Goal: Navigation & Orientation: Find specific page/section

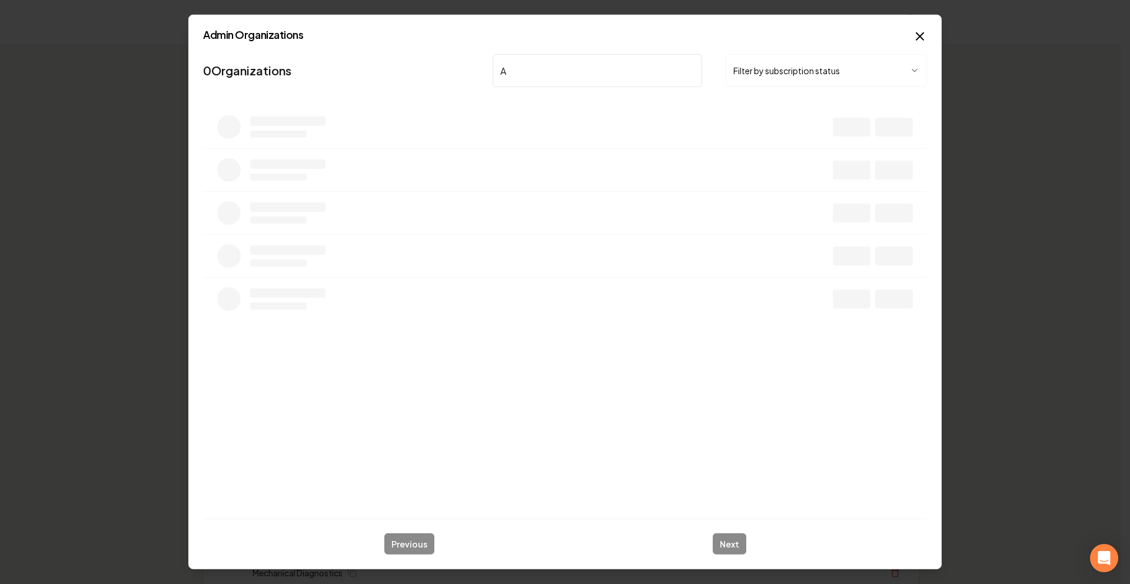
click at [751, 63] on button "Filter by subscription status" at bounding box center [825, 70] width 201 height 33
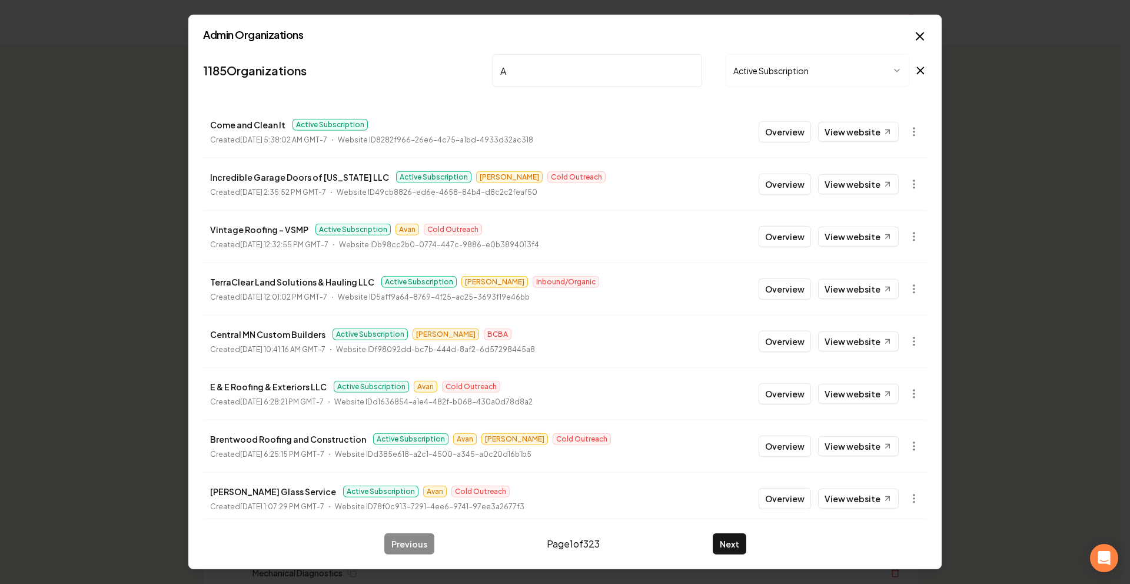
click at [544, 76] on input "A" at bounding box center [596, 70] width 209 height 33
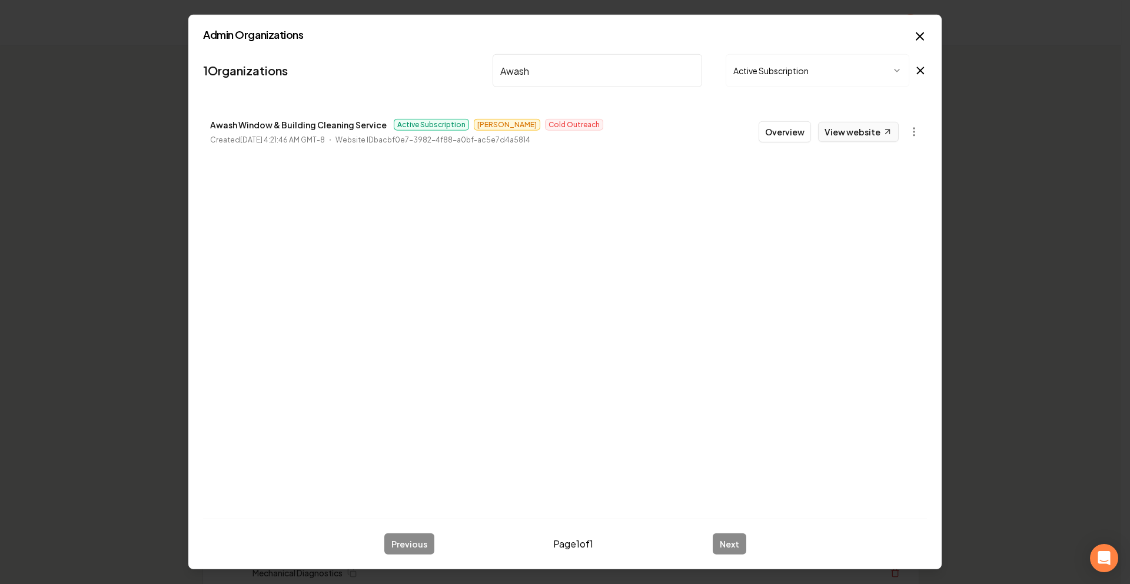
type input "Awash"
click at [855, 136] on link "View website" at bounding box center [858, 132] width 81 height 20
click at [784, 135] on button "Overview" at bounding box center [784, 131] width 52 height 21
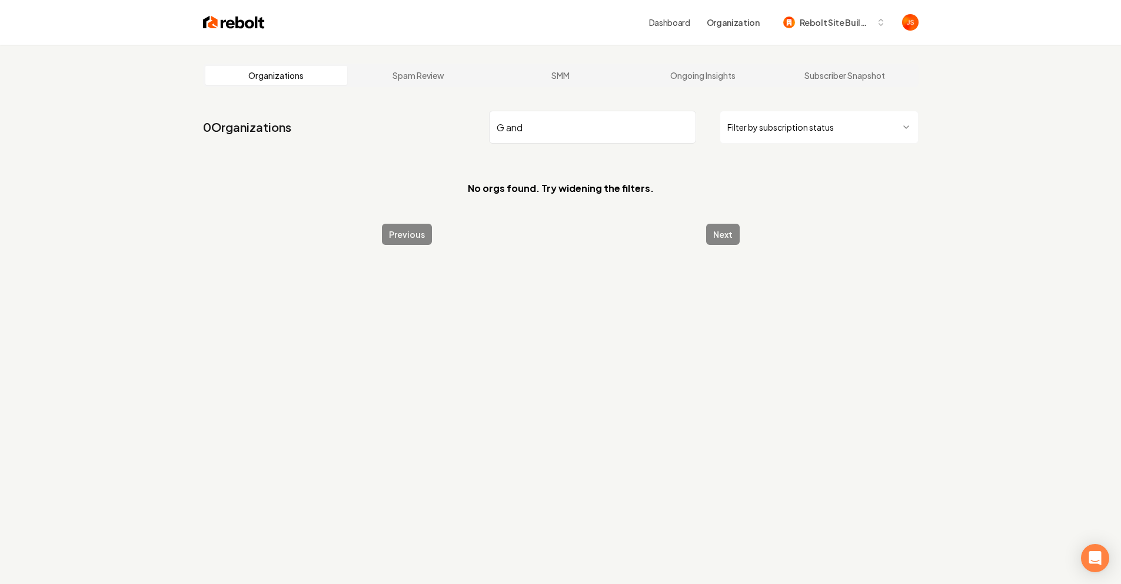
type input "G and L"
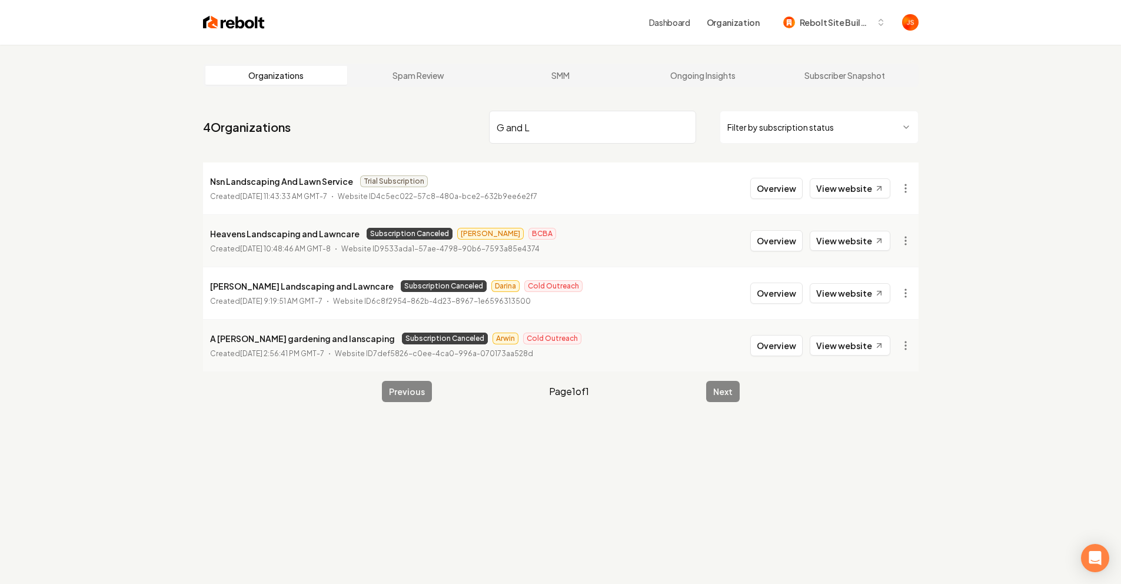
click at [688, 127] on input "G and L" at bounding box center [592, 127] width 207 height 33
click at [681, 125] on input "G and L" at bounding box center [592, 127] width 207 height 33
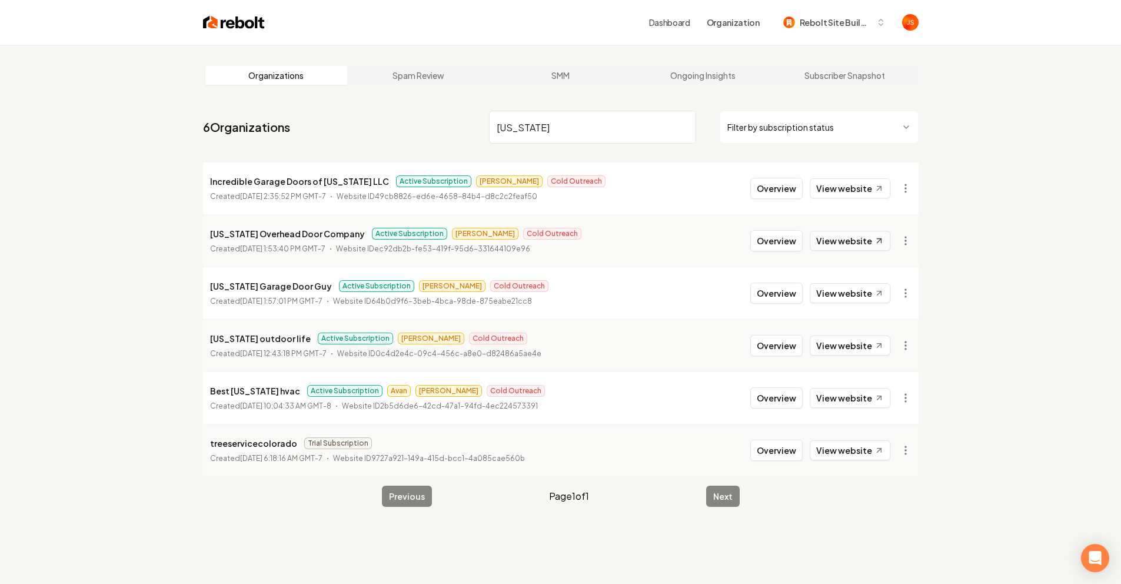
type input "Colorado"
click at [869, 239] on link "View website" at bounding box center [849, 241] width 81 height 20
click at [569, 143] on input "Colorado" at bounding box center [592, 127] width 207 height 33
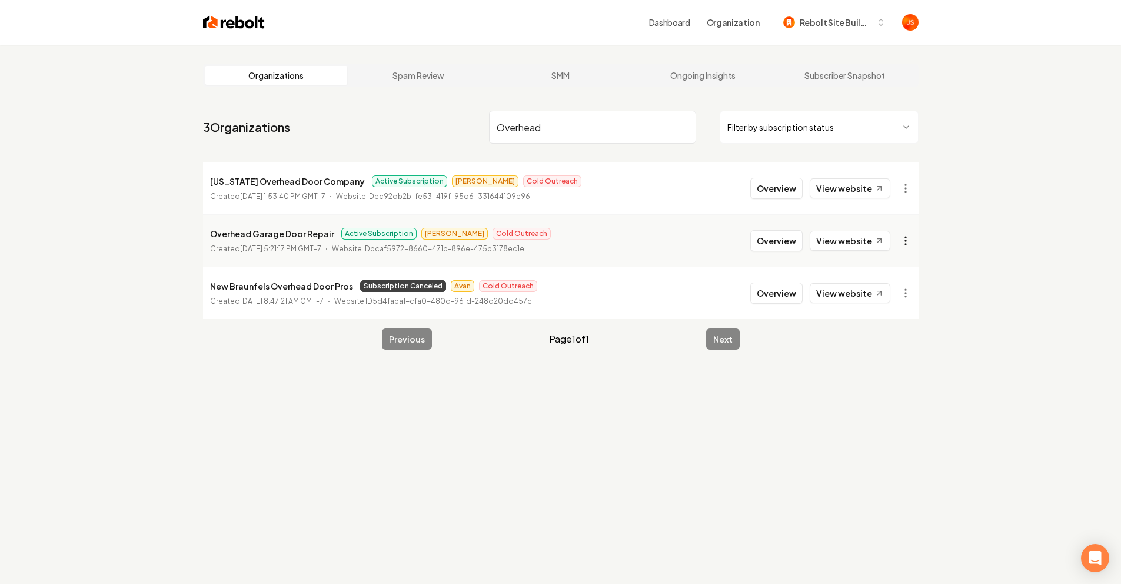
type input "Overhead"
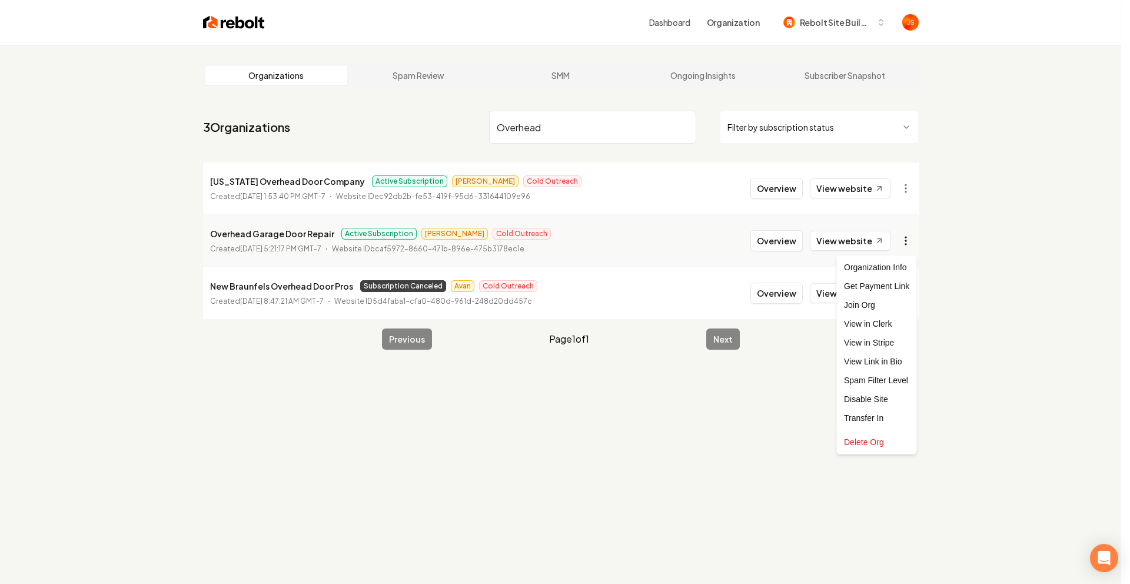
click at [902, 237] on html "Dashboard Organization Rebolt Site Builder Organizations Spam Review SMM Ongoin…" at bounding box center [565, 292] width 1130 height 584
click at [859, 342] on link "View in Stripe" at bounding box center [876, 342] width 75 height 19
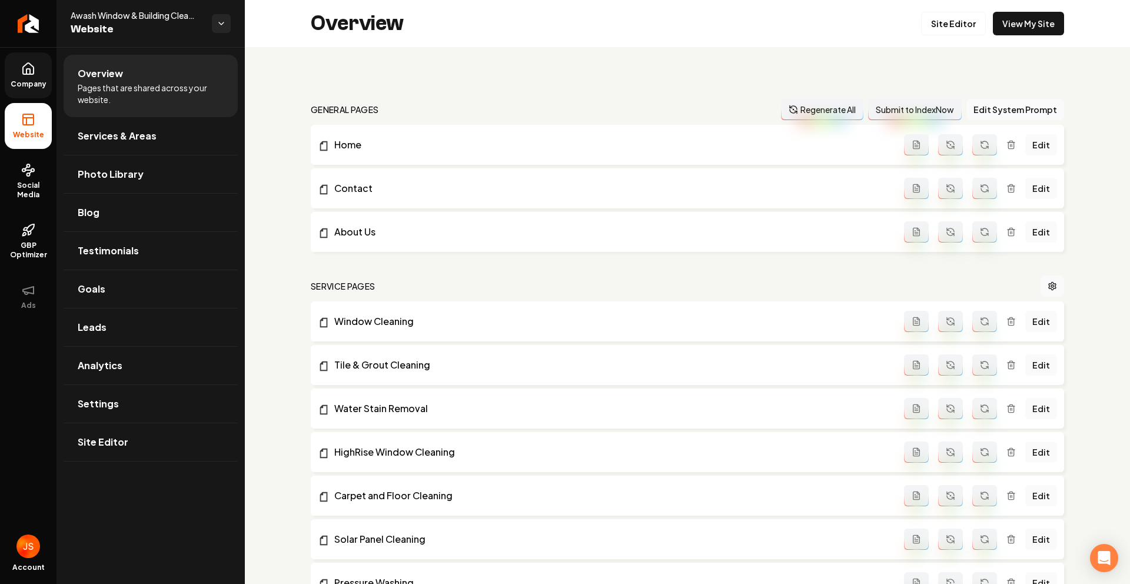
click at [39, 84] on span "Company" at bounding box center [28, 83] width 45 height 9
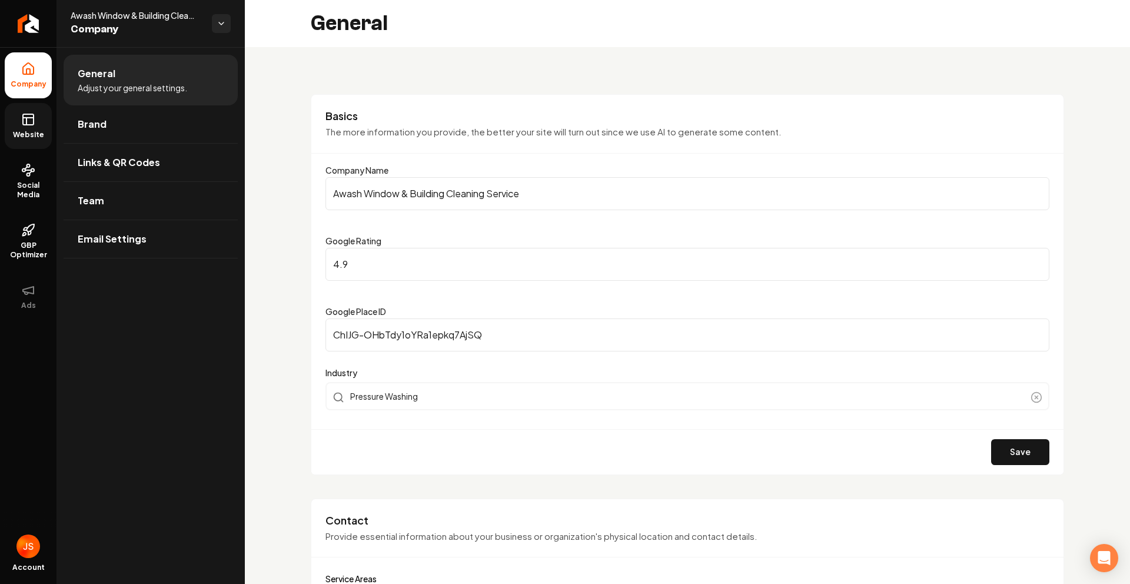
click at [25, 130] on span "Website" at bounding box center [28, 134] width 41 height 9
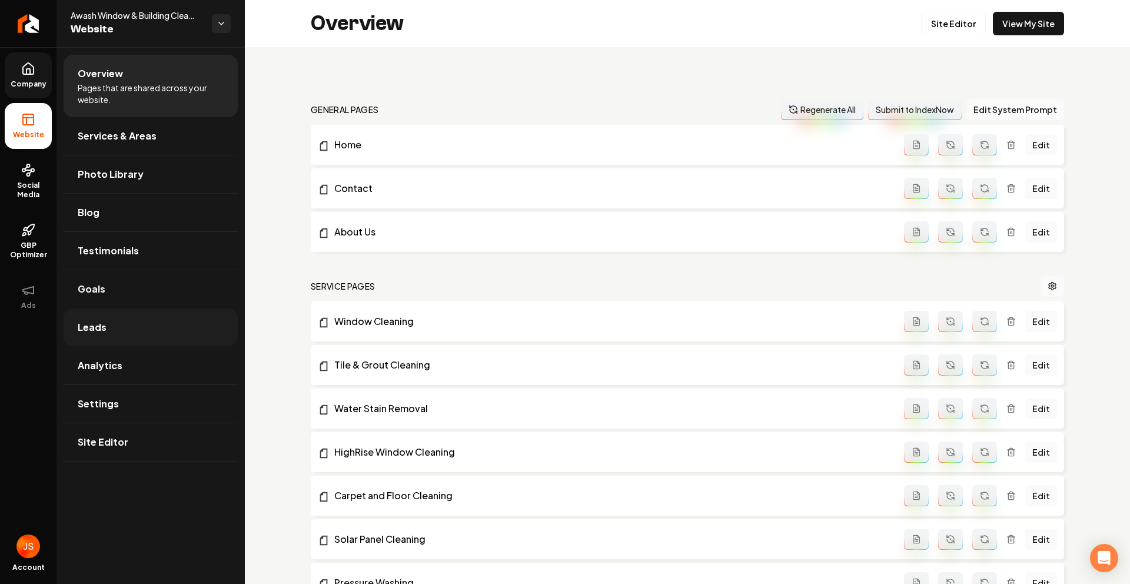
click at [98, 320] on span "Leads" at bounding box center [92, 327] width 29 height 14
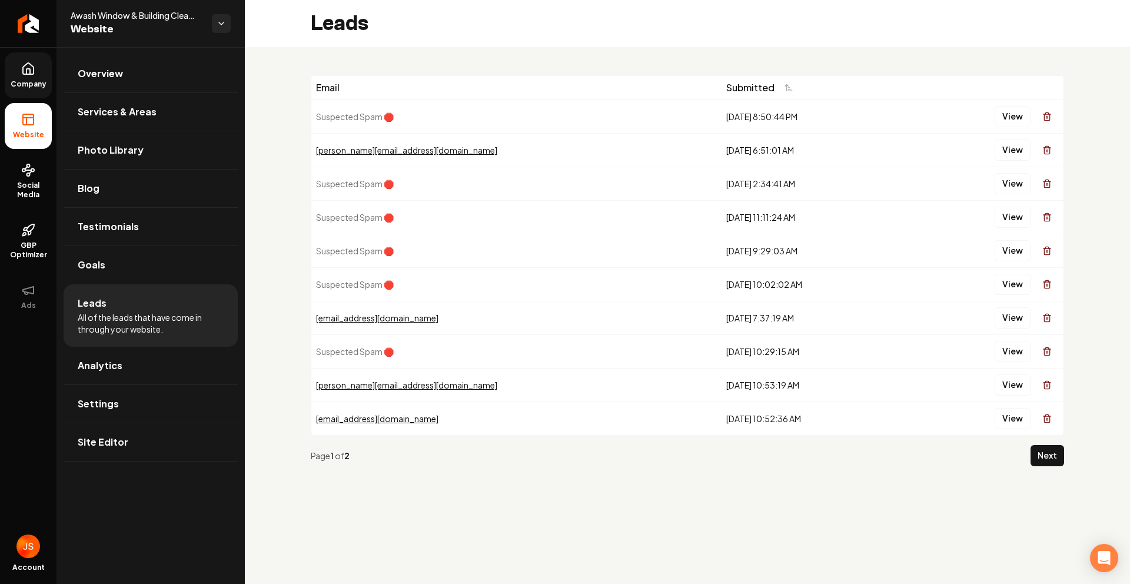
click at [12, 71] on link "Company" at bounding box center [28, 75] width 47 height 46
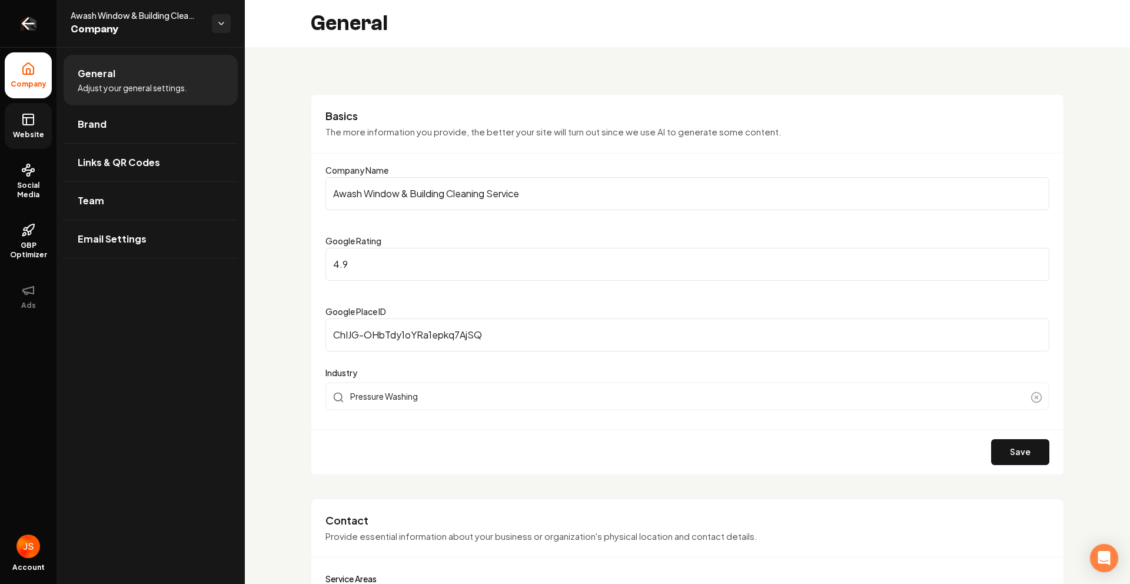
click at [11, 32] on link "Return to dashboard" at bounding box center [28, 23] width 56 height 47
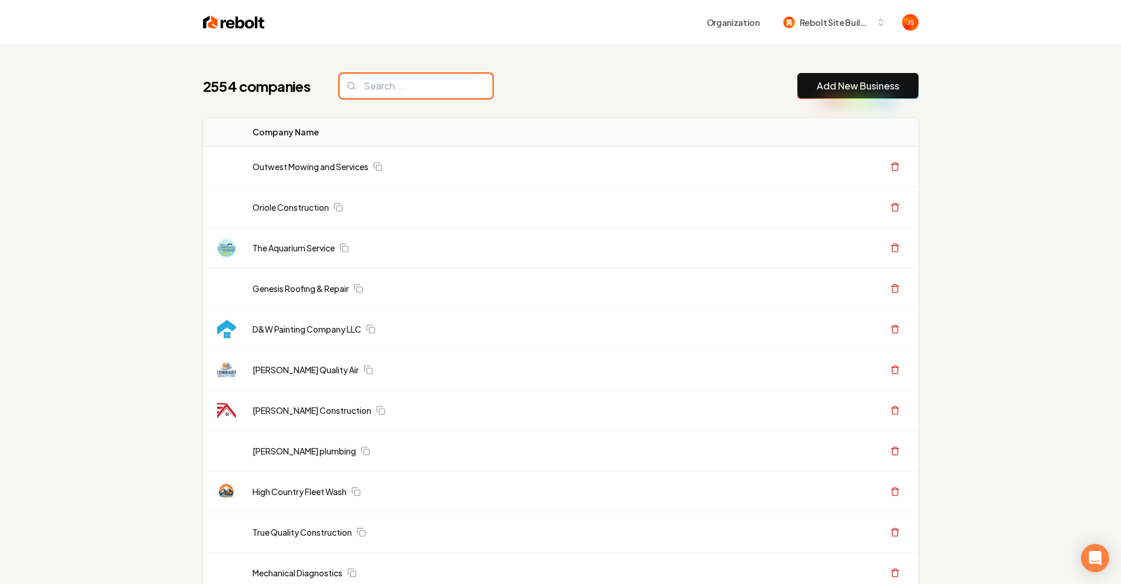
click at [439, 88] on input "search" at bounding box center [415, 86] width 153 height 25
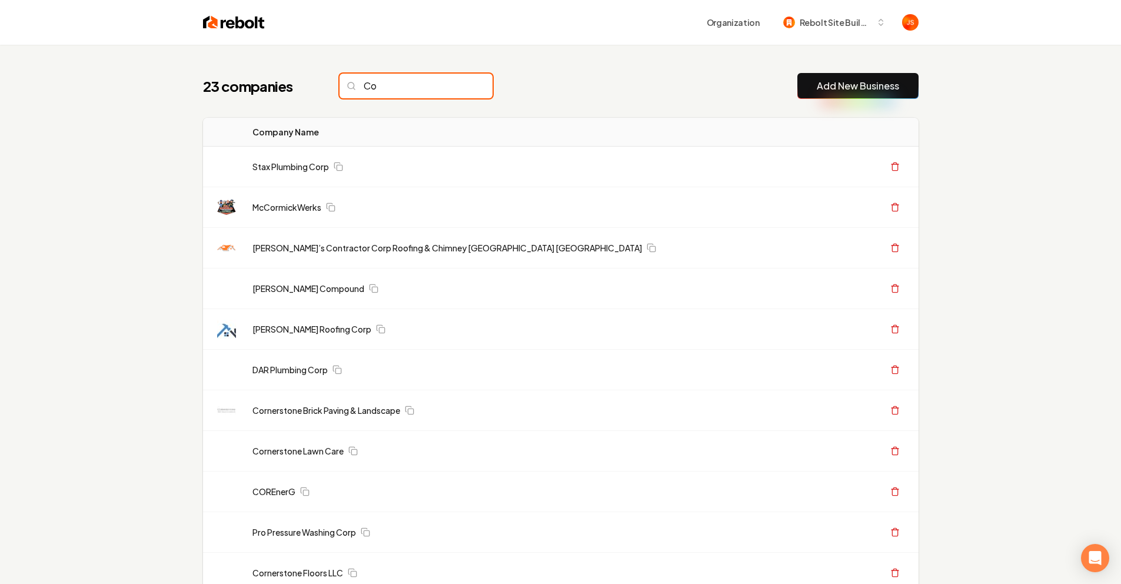
type input "C"
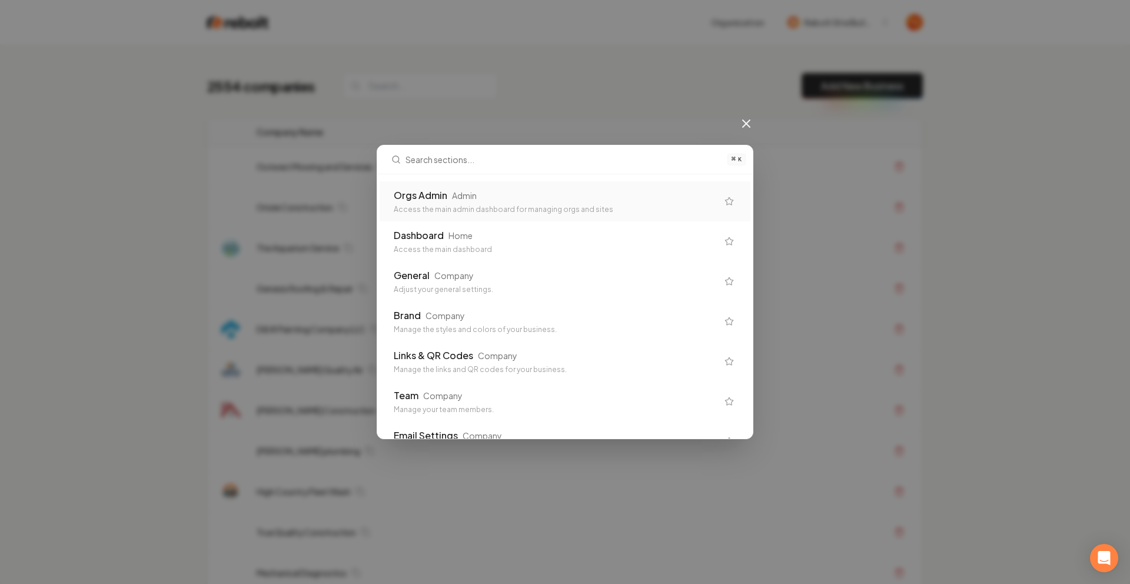
click at [424, 194] on div "Orgs Admin" at bounding box center [421, 195] width 54 height 14
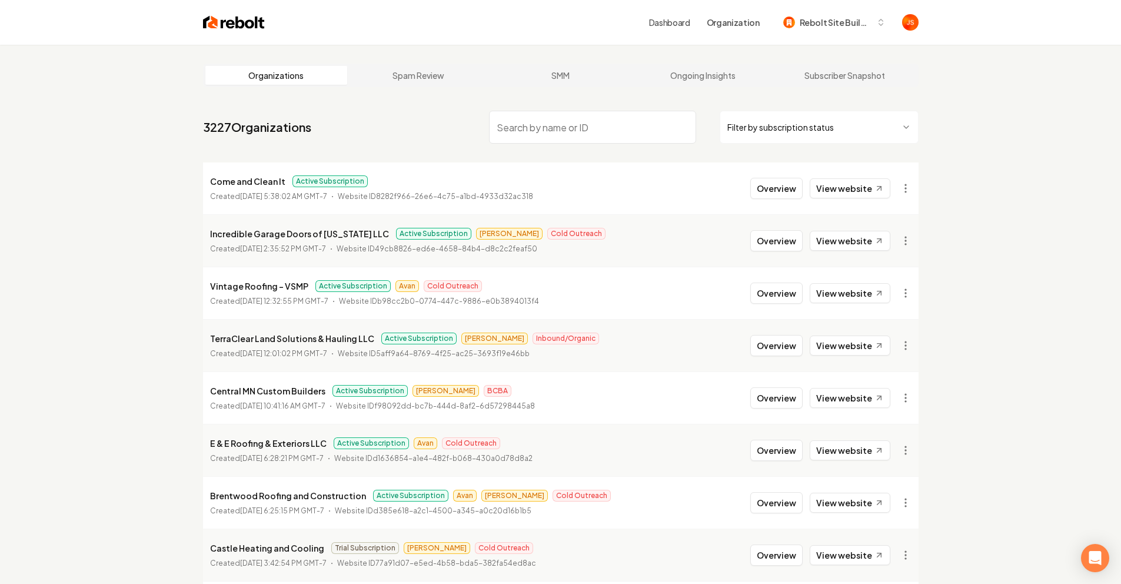
click at [538, 129] on input "search" at bounding box center [592, 127] width 207 height 33
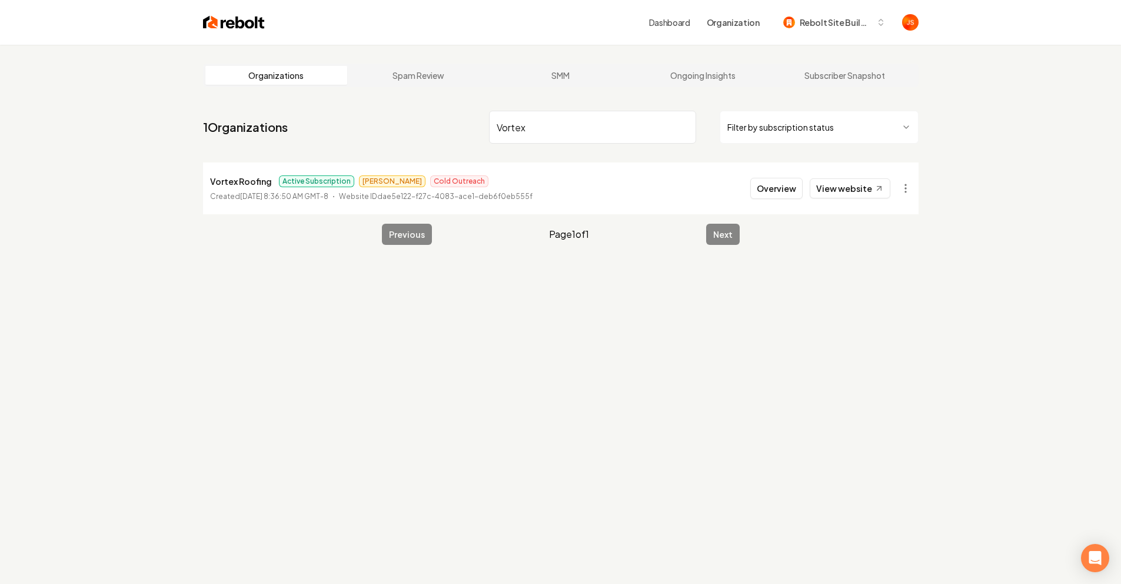
type input "Vortex"
click at [812, 176] on li "Vortex Roofing Active Subscription James Cold Outreach Created February 26, 202…" at bounding box center [560, 188] width 715 height 52
click at [786, 184] on button "Overview" at bounding box center [776, 188] width 52 height 21
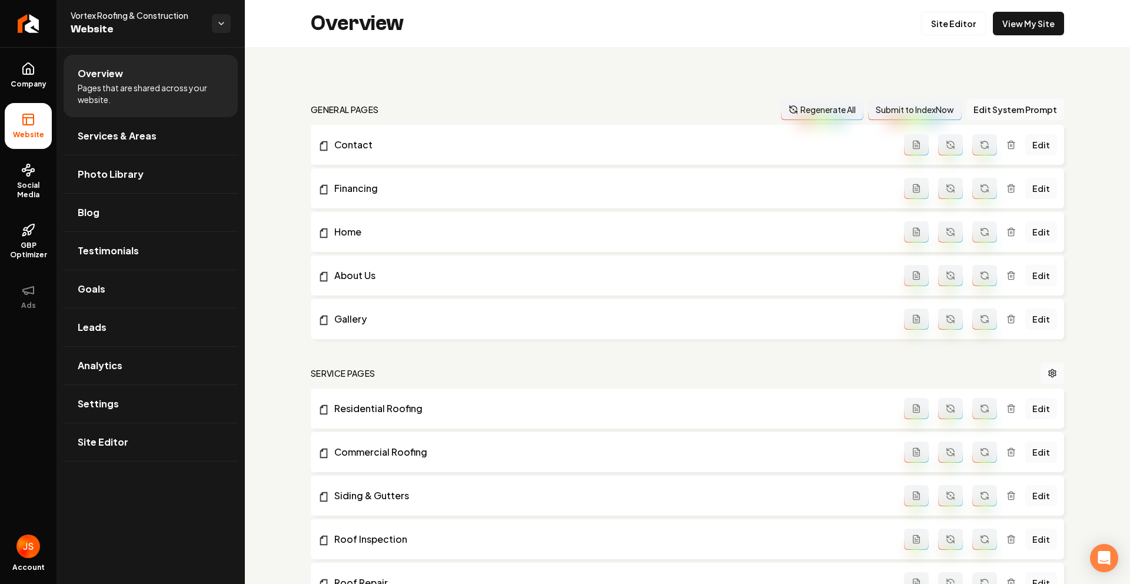
click at [0, 165] on ul "Company Website Social Media GBP Optimizer Ads" at bounding box center [28, 185] width 56 height 277
click at [16, 171] on link "Social Media" at bounding box center [28, 181] width 47 height 55
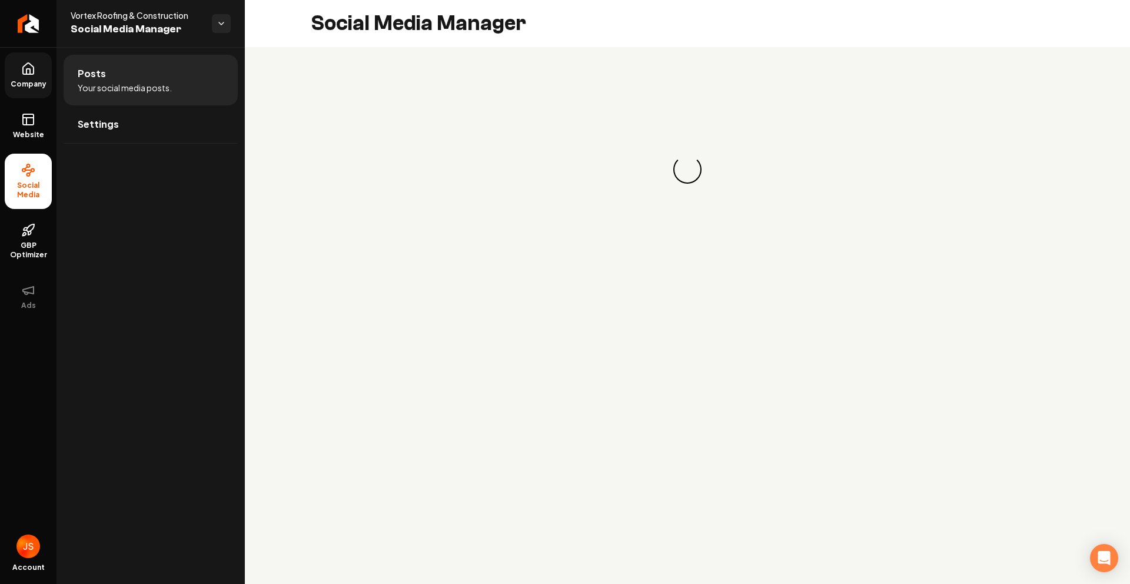
click at [32, 93] on link "Company" at bounding box center [28, 75] width 47 height 46
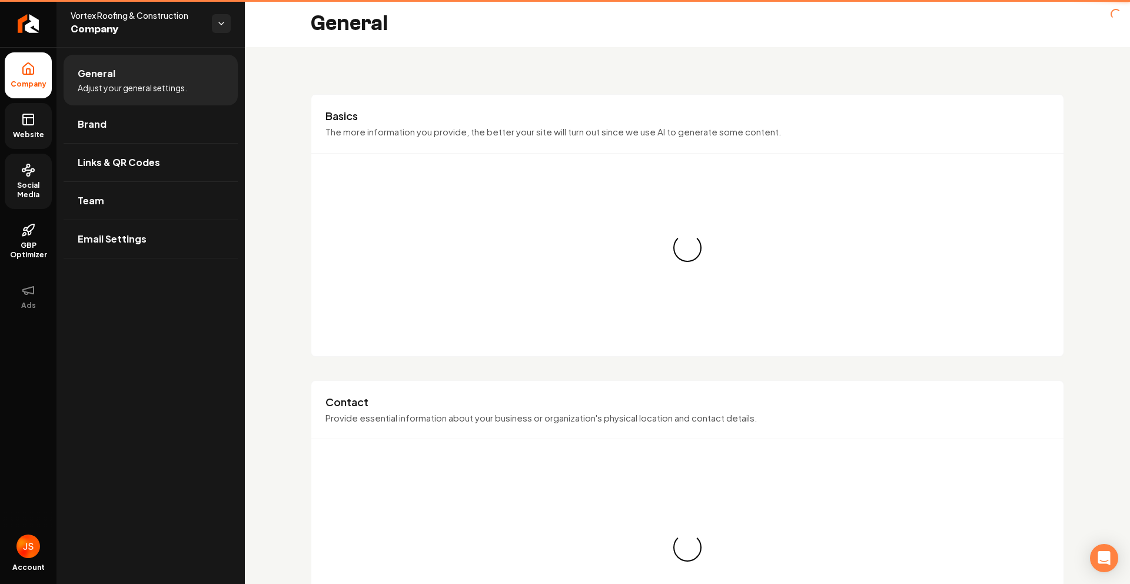
click at [29, 125] on rect at bounding box center [28, 119] width 11 height 11
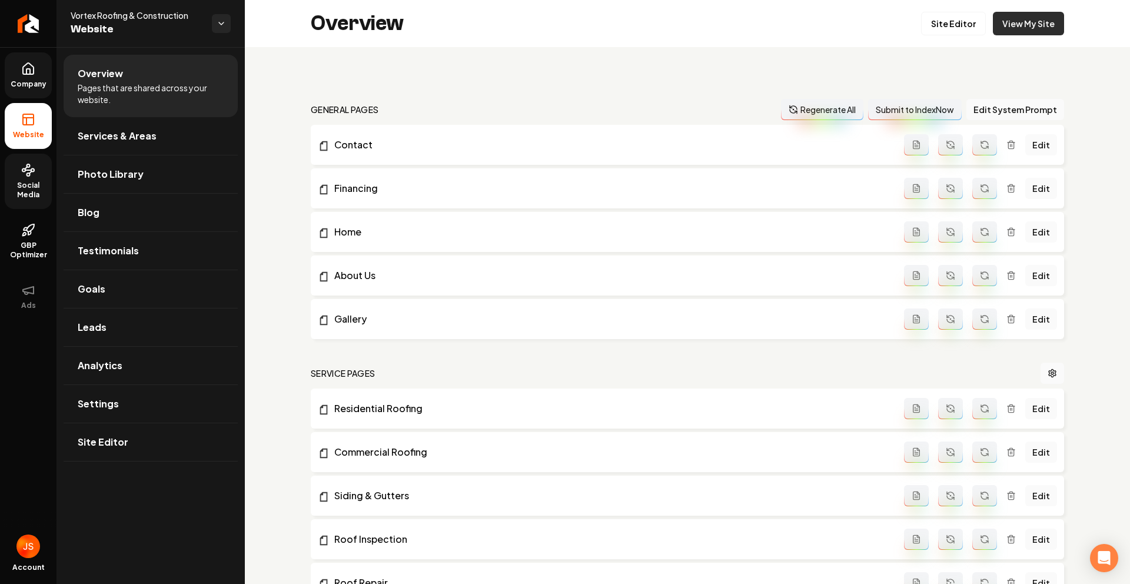
click at [1010, 28] on link "View My Site" at bounding box center [1027, 24] width 71 height 24
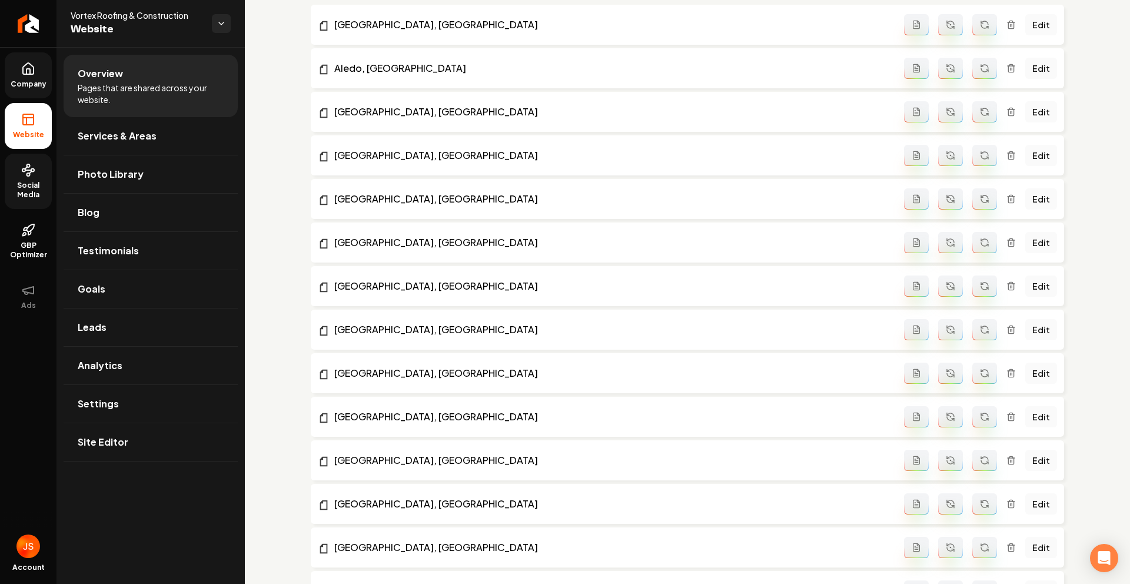
scroll to position [296, 0]
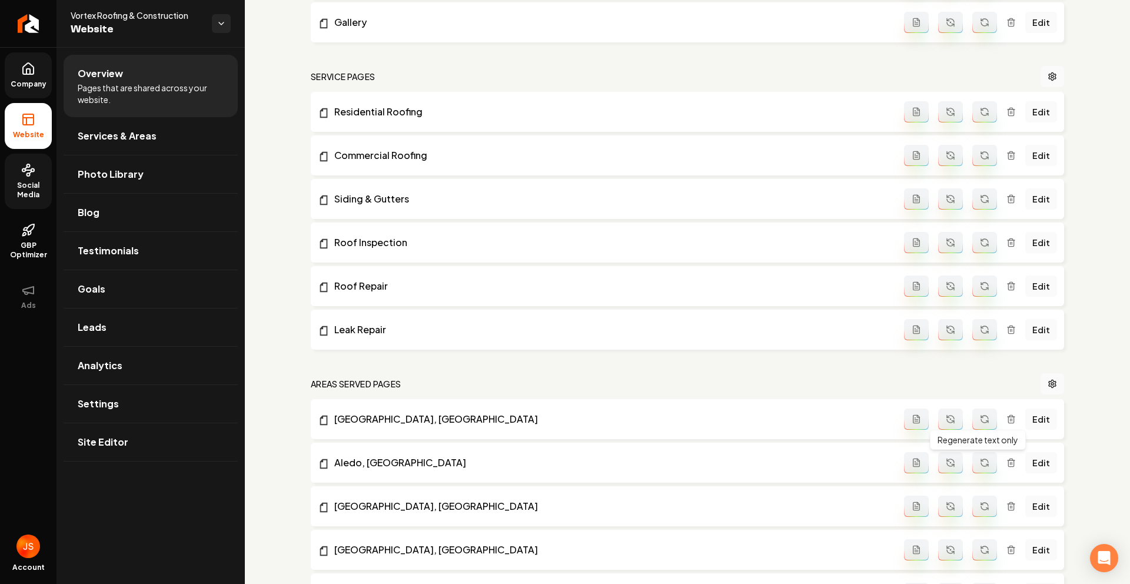
click at [981, 462] on icon "Main content area" at bounding box center [983, 462] width 9 height 9
click at [17, 25] on link "Return to dashboard" at bounding box center [28, 23] width 56 height 47
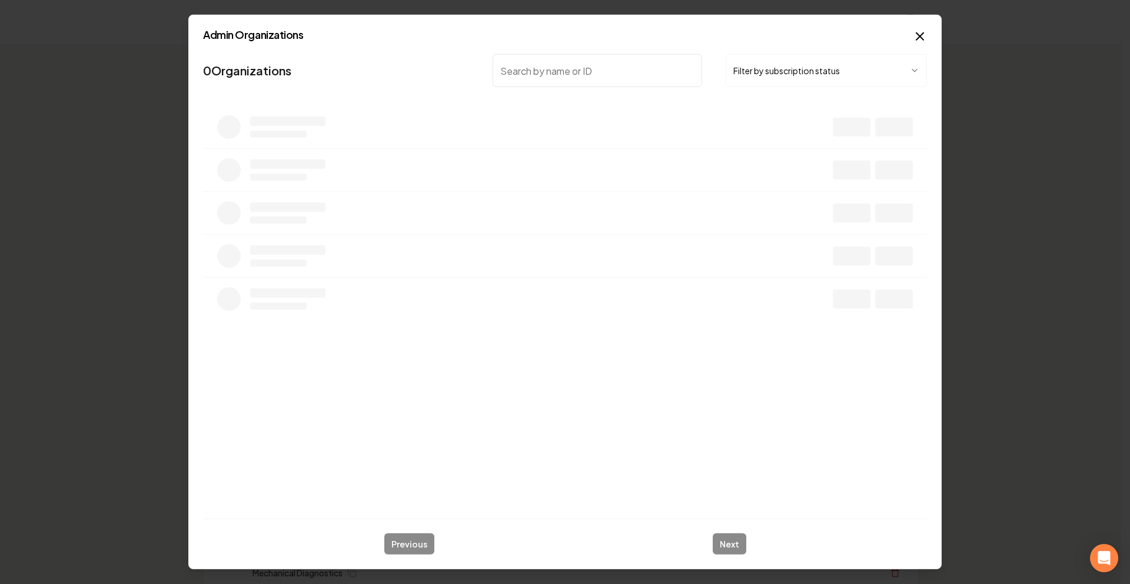
drag, startPoint x: 378, startPoint y: 77, endPoint x: 455, endPoint y: 66, distance: 77.9
click at [379, 77] on nav "0 Organizations Filter by subscription status" at bounding box center [565, 75] width 724 height 52
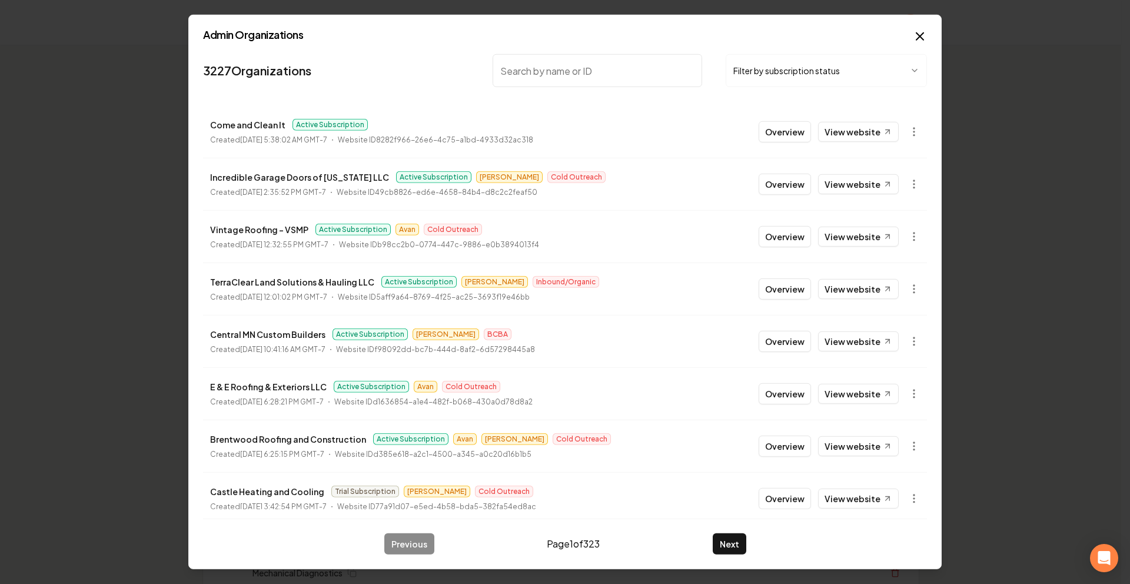
click at [574, 79] on input "search" at bounding box center [596, 70] width 209 height 33
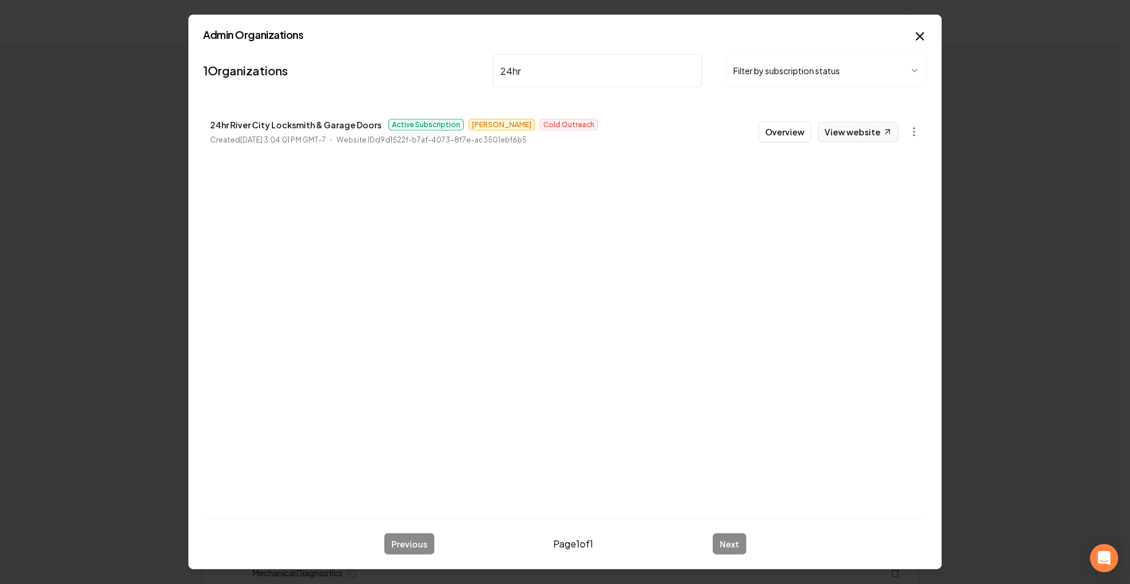
type input "24hr"
click at [832, 131] on link "View website" at bounding box center [858, 132] width 81 height 20
click at [701, 71] on div "24hr Filter by subscription status" at bounding box center [709, 70] width 434 height 33
click at [697, 69] on input "24hr" at bounding box center [596, 70] width 209 height 33
click at [690, 67] on input "24hr" at bounding box center [596, 70] width 209 height 33
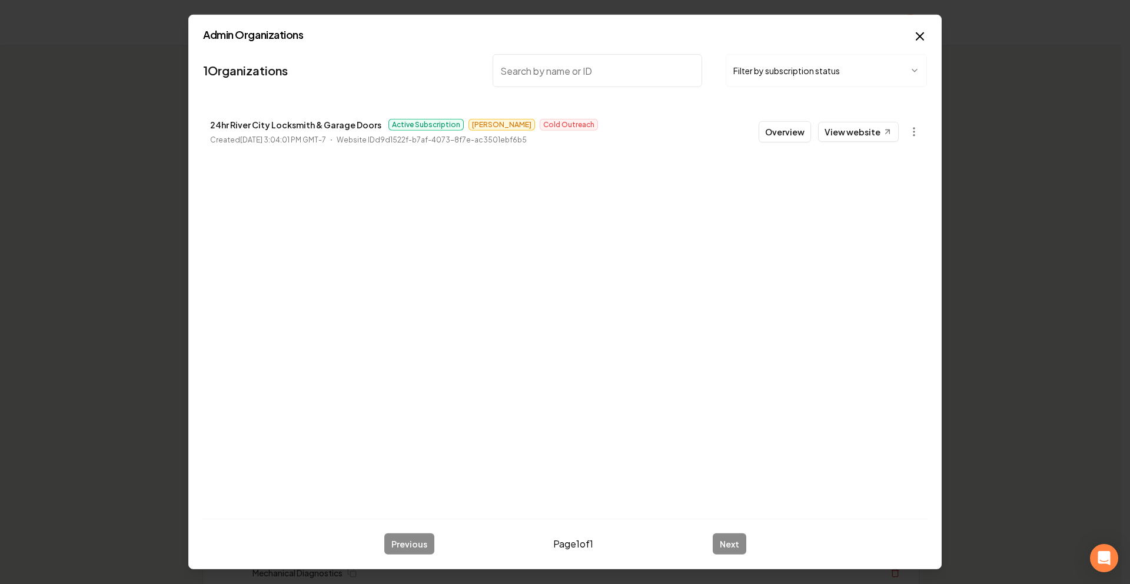
click at [686, 67] on input "search" at bounding box center [596, 70] width 209 height 33
type input "12 point"
click at [850, 124] on link "View website" at bounding box center [858, 132] width 81 height 20
click at [782, 136] on button "Overview" at bounding box center [784, 131] width 52 height 21
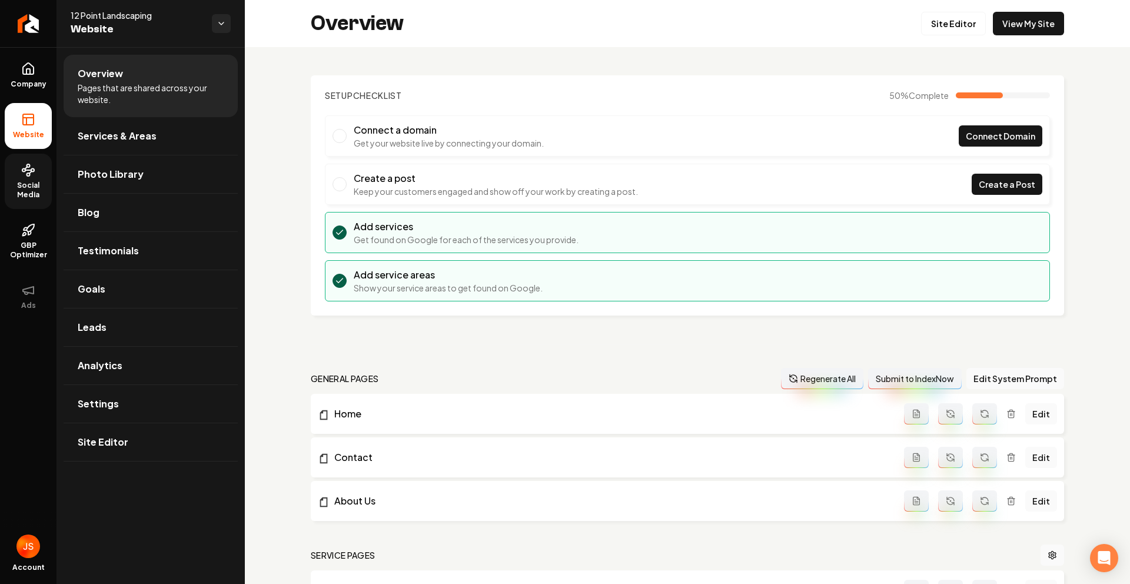
click at [29, 184] on span "Social Media" at bounding box center [28, 190] width 47 height 19
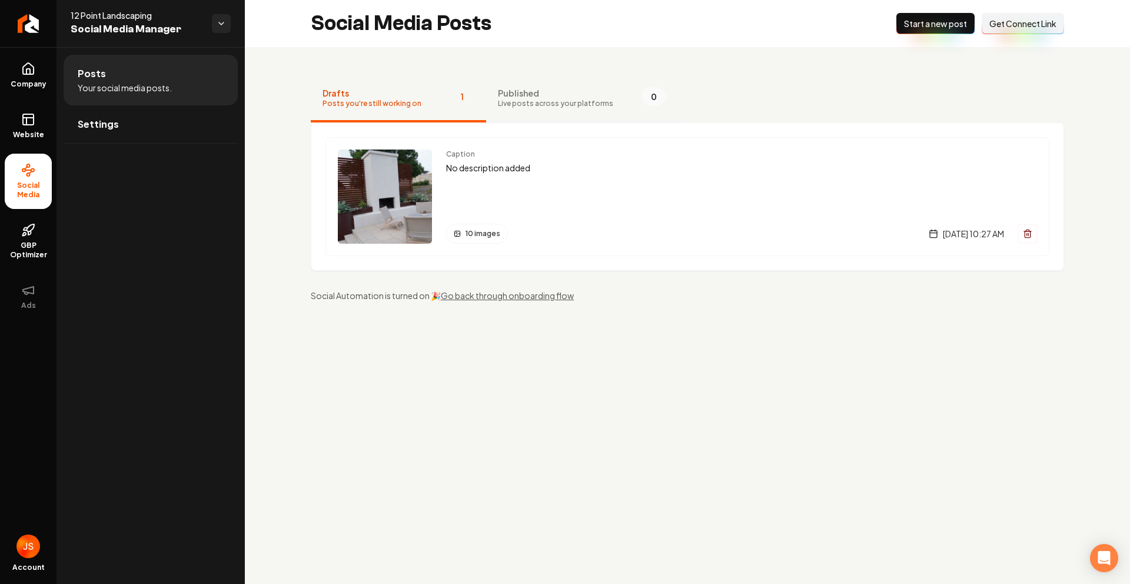
click at [532, 102] on span "Live posts across your platforms" at bounding box center [555, 103] width 115 height 9
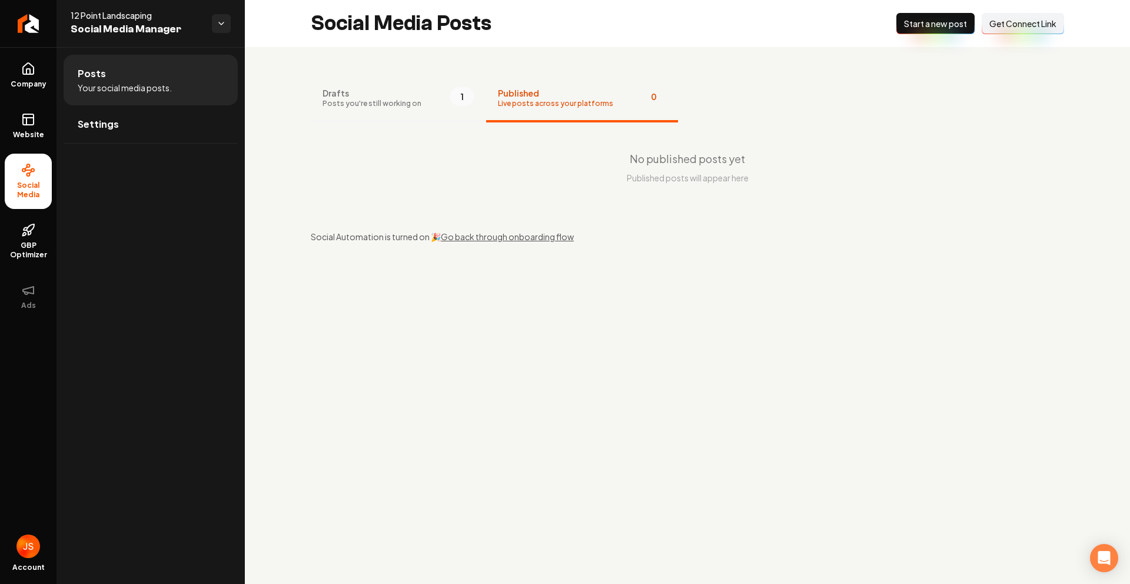
click at [412, 107] on span "Posts you're still working on" at bounding box center [371, 103] width 99 height 9
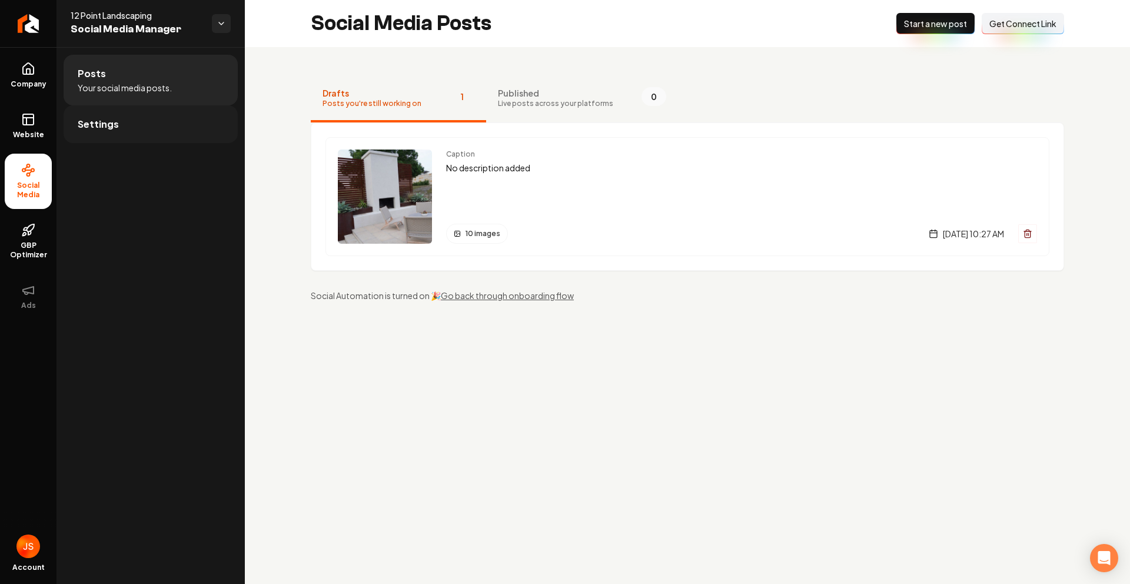
click at [147, 128] on link "Settings" at bounding box center [151, 124] width 174 height 38
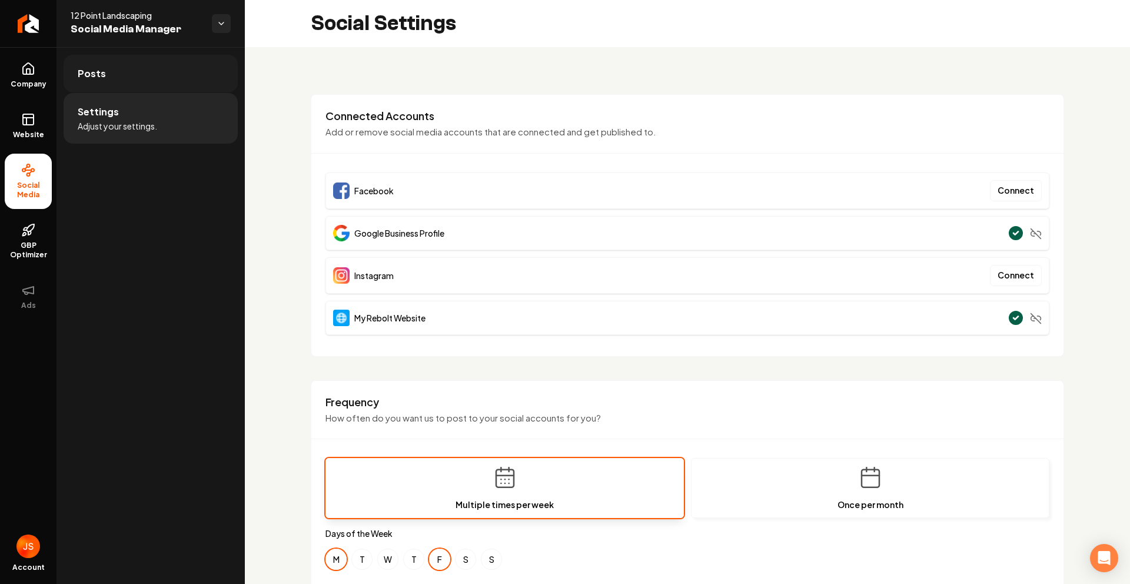
click at [94, 79] on span "Posts" at bounding box center [92, 73] width 28 height 14
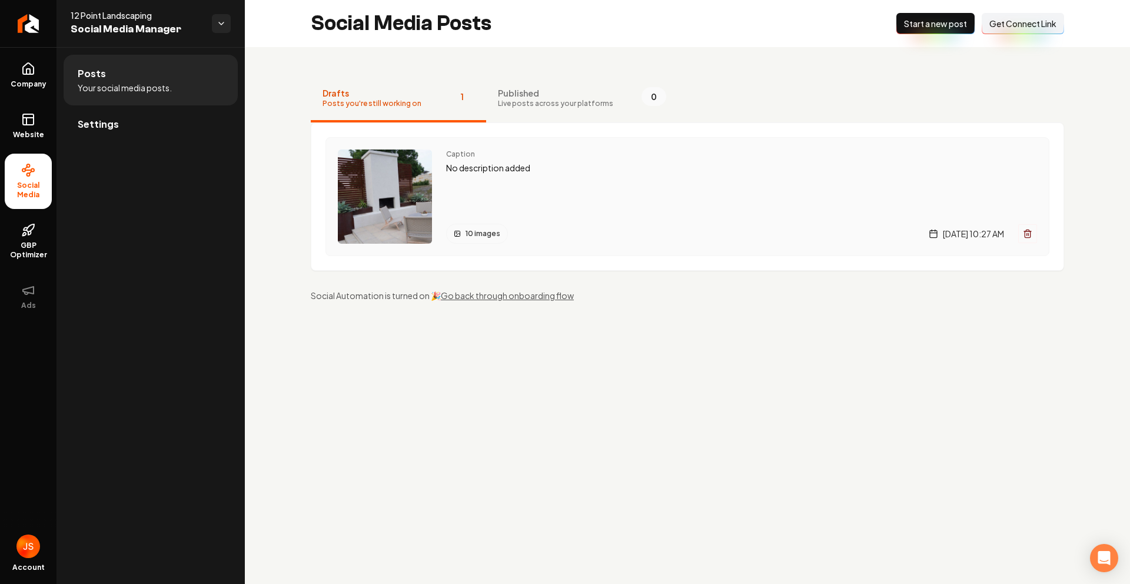
click at [351, 163] on img "Main content area" at bounding box center [385, 196] width 94 height 94
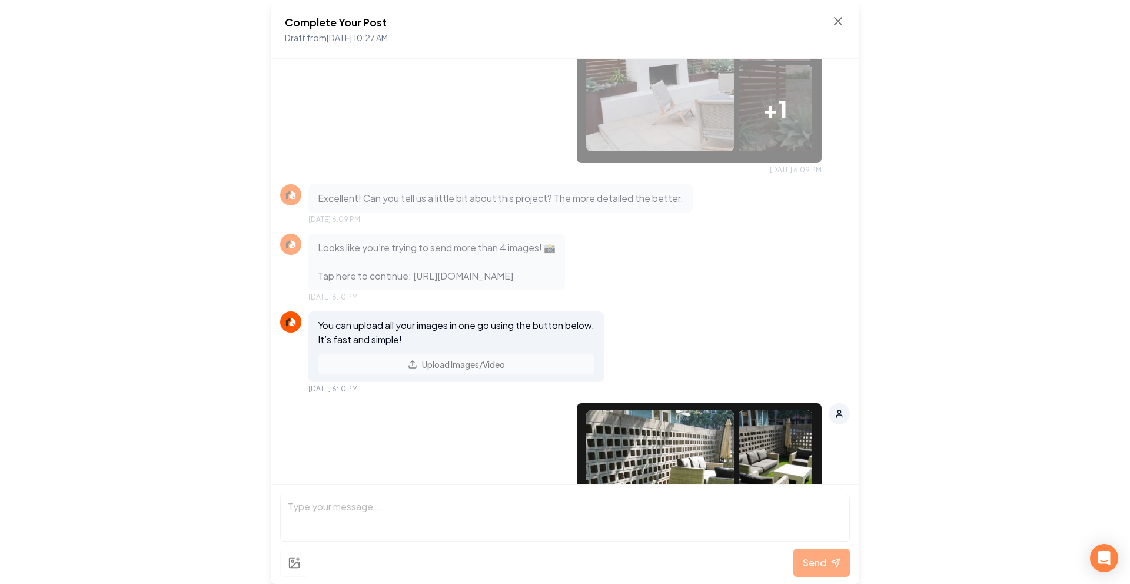
scroll to position [1048, 0]
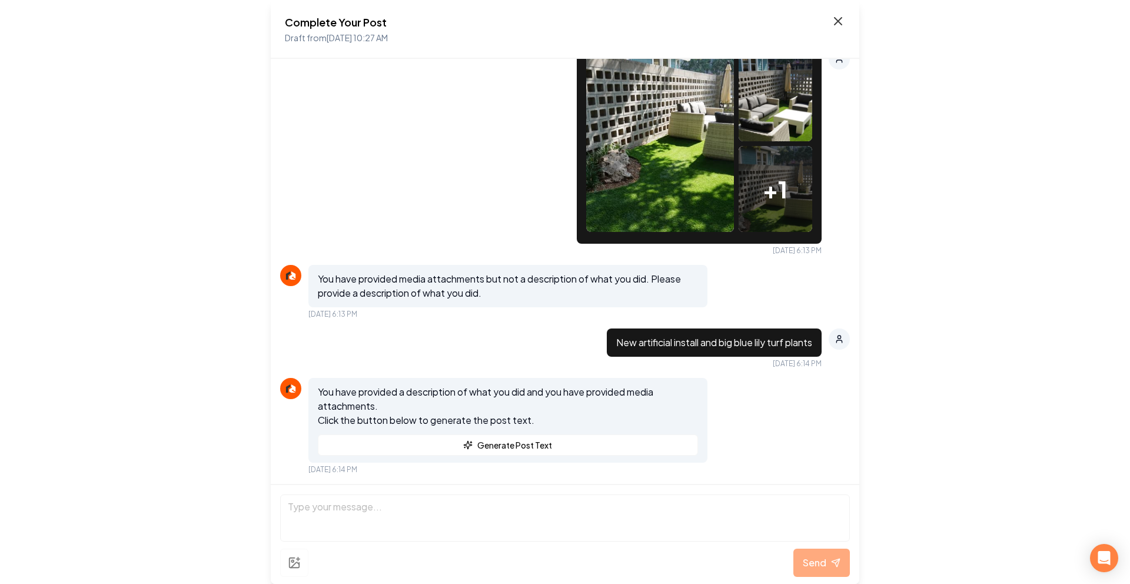
click at [840, 20] on icon at bounding box center [838, 21] width 14 height 14
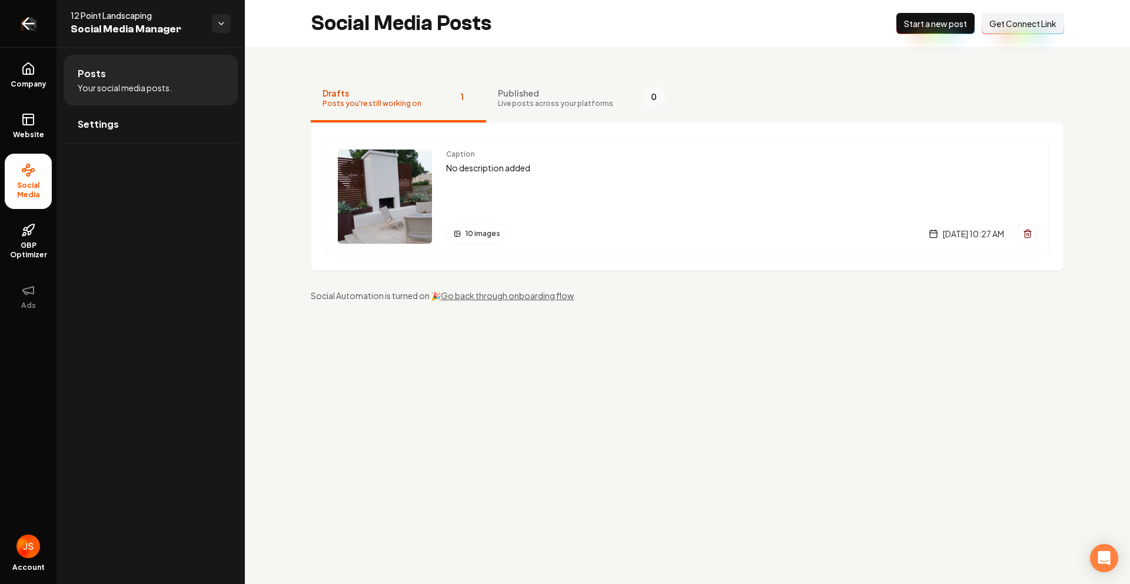
click at [47, 32] on link "Return to dashboard" at bounding box center [28, 23] width 56 height 47
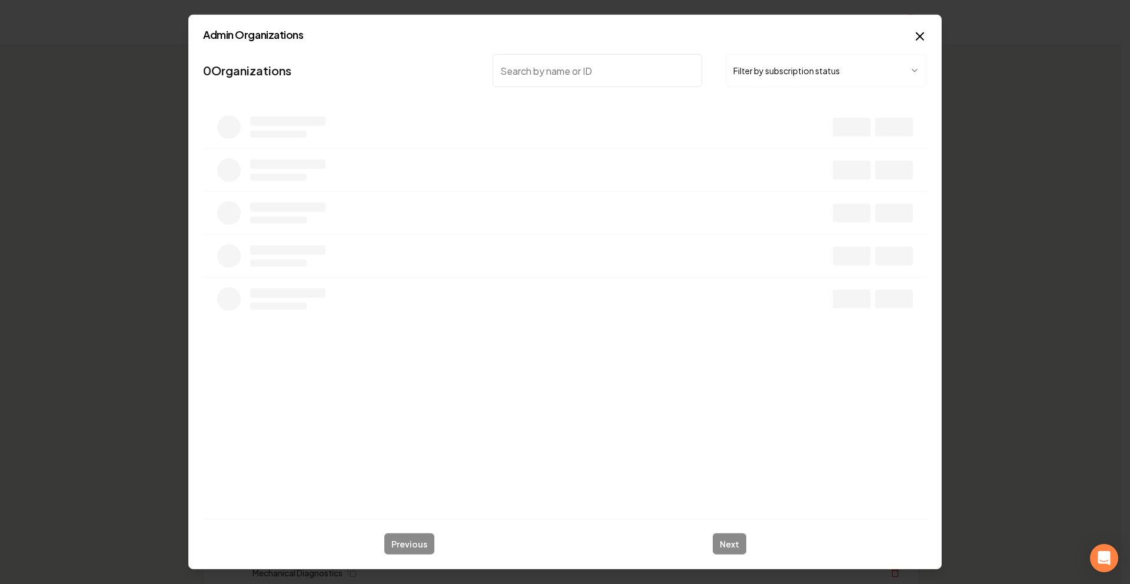
click at [554, 71] on input "search" at bounding box center [596, 70] width 209 height 33
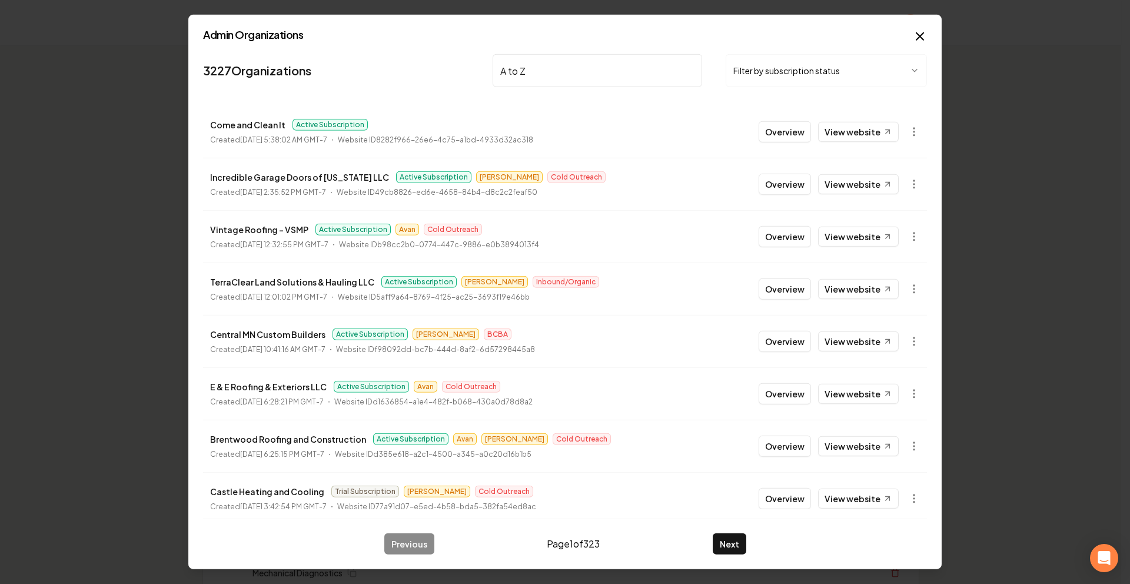
type input "A to Z"
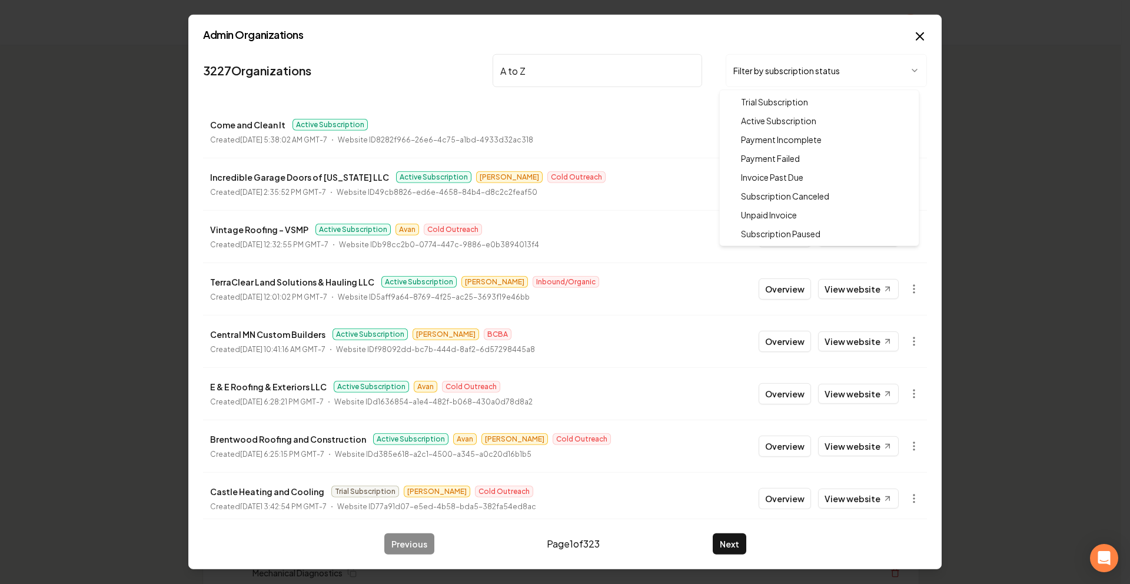
click at [814, 73] on body "Organization Rebolt Site Builder 2554 companies Add New Business Logo Company N…" at bounding box center [560, 292] width 1121 height 584
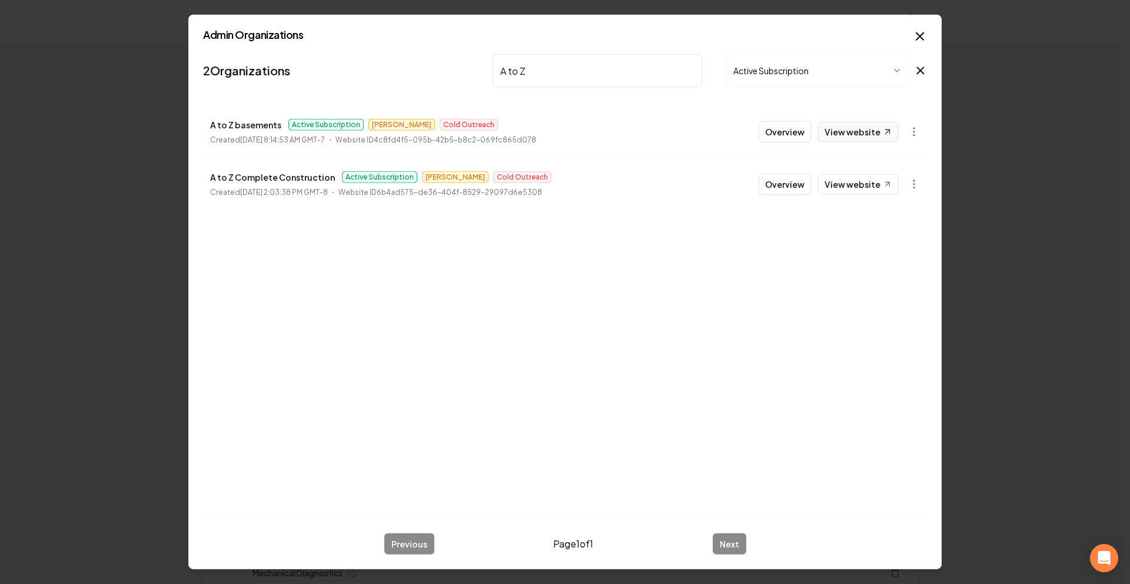
click at [869, 131] on link "View website" at bounding box center [858, 132] width 81 height 20
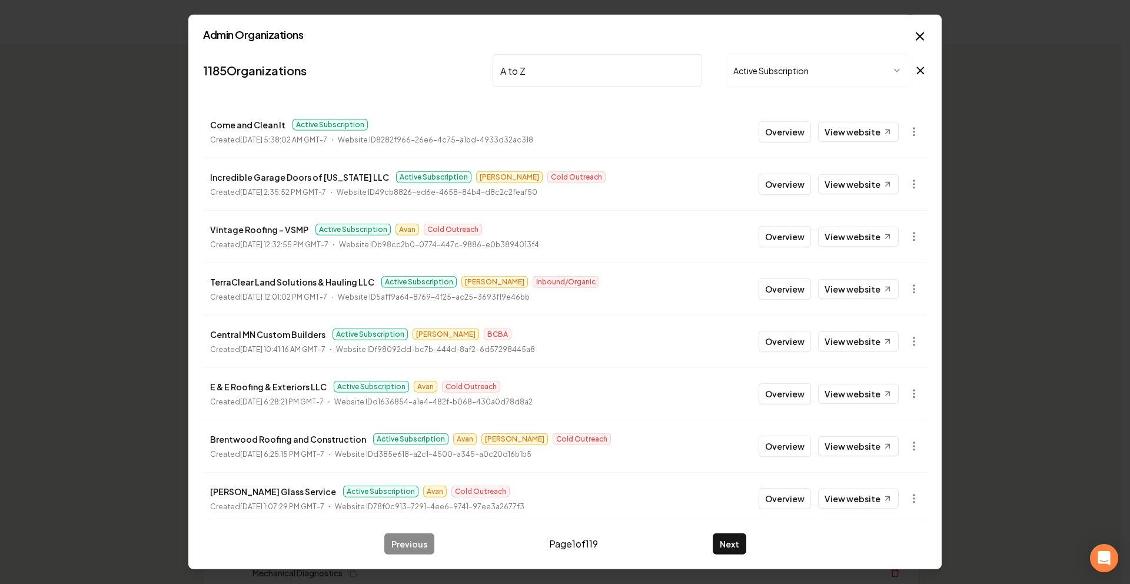
click at [629, 67] on input "A to Z" at bounding box center [596, 70] width 209 height 33
click at [694, 70] on input "A to Z" at bounding box center [596, 70] width 209 height 33
click at [688, 70] on input "A to Z" at bounding box center [596, 70] width 209 height 33
click at [687, 71] on input "A to Z" at bounding box center [596, 70] width 209 height 33
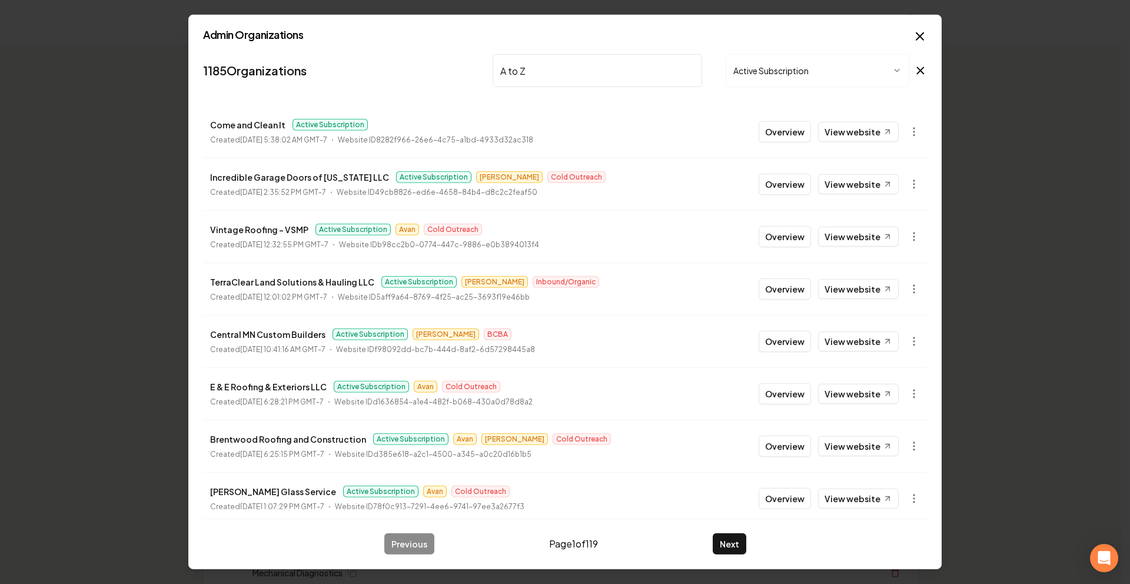
click at [684, 70] on input "A to Z" at bounding box center [596, 70] width 209 height 33
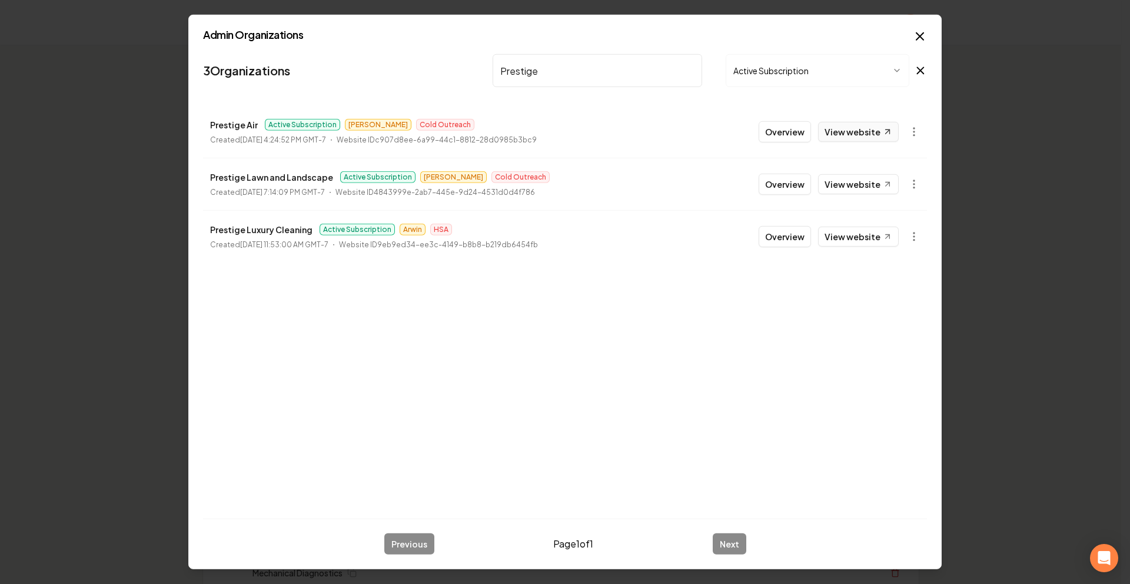
click at [838, 129] on link "View website" at bounding box center [858, 132] width 81 height 20
click at [697, 72] on input "Prestige" at bounding box center [596, 70] width 209 height 33
click at [692, 69] on input "Prestige" at bounding box center [596, 70] width 209 height 33
type input "PrestigeR"
click at [678, 72] on input "PrestigeR" at bounding box center [596, 70] width 209 height 33
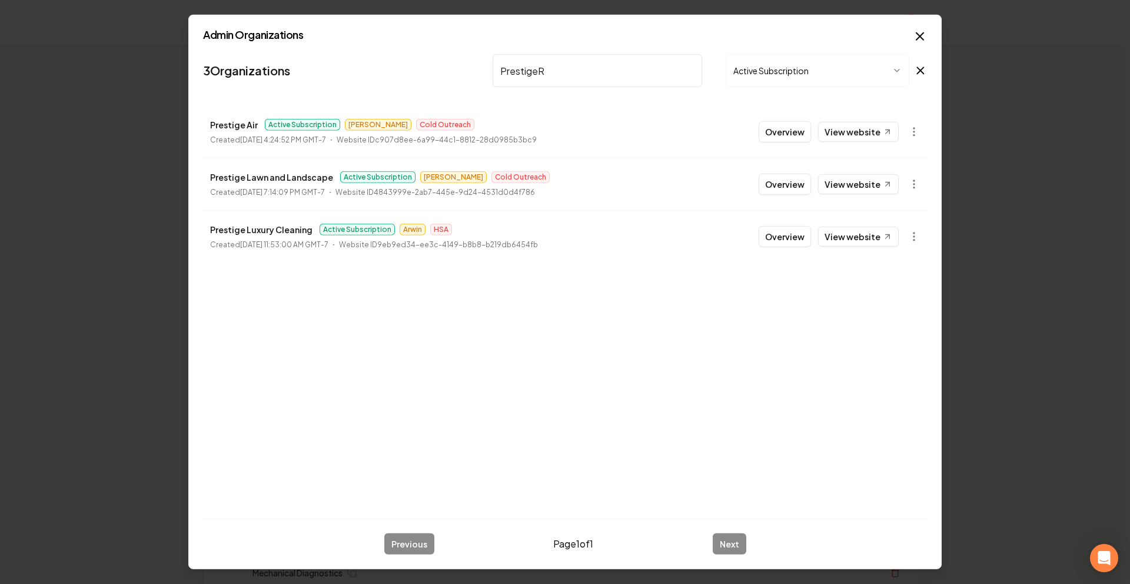
click at [684, 72] on input "PrestigeR" at bounding box center [596, 70] width 209 height 33
click at [685, 72] on input "PrestigeR" at bounding box center [596, 70] width 209 height 33
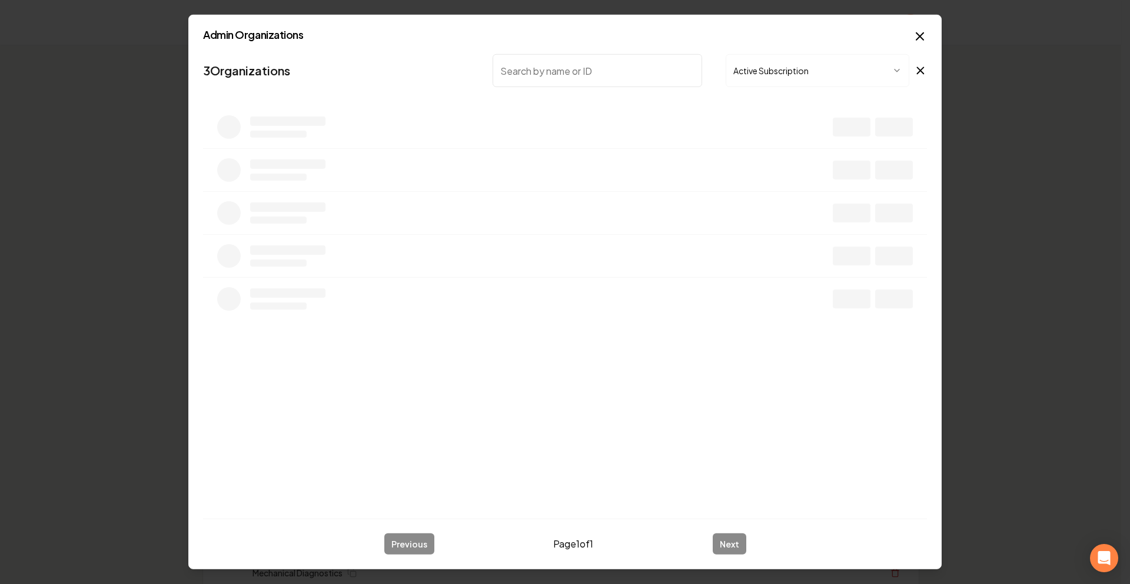
click at [688, 69] on input "search" at bounding box center [596, 70] width 209 height 33
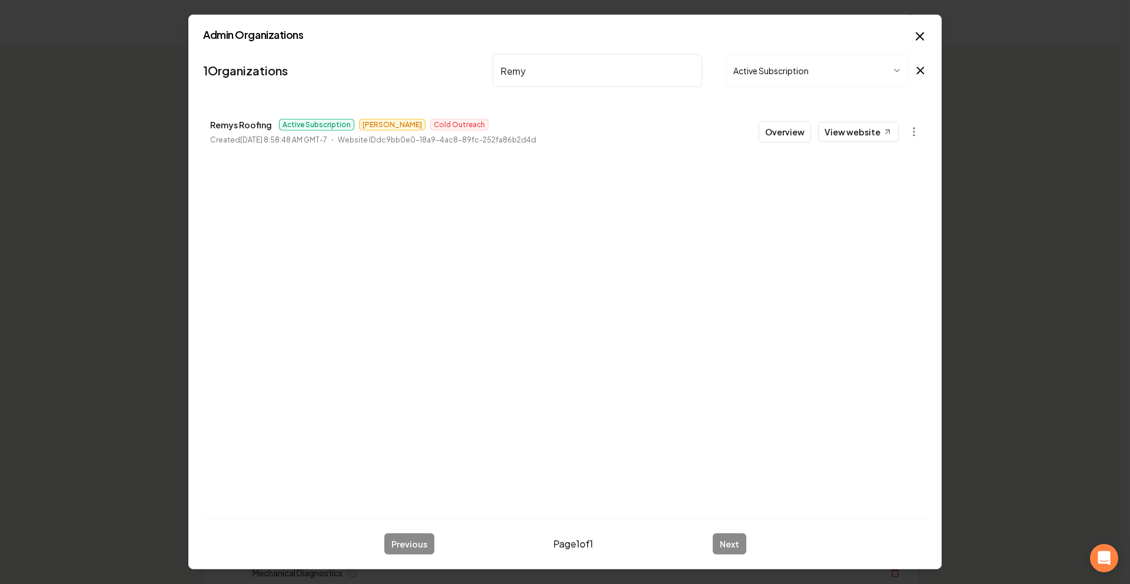
type input "Remy"
click at [862, 125] on link "View website" at bounding box center [858, 132] width 81 height 20
click at [752, 135] on li "Remys Roofing Active Subscription James Cold Outreach Created September 27, 202…" at bounding box center [565, 132] width 724 height 52
click at [775, 135] on button "Overview" at bounding box center [784, 131] width 52 height 21
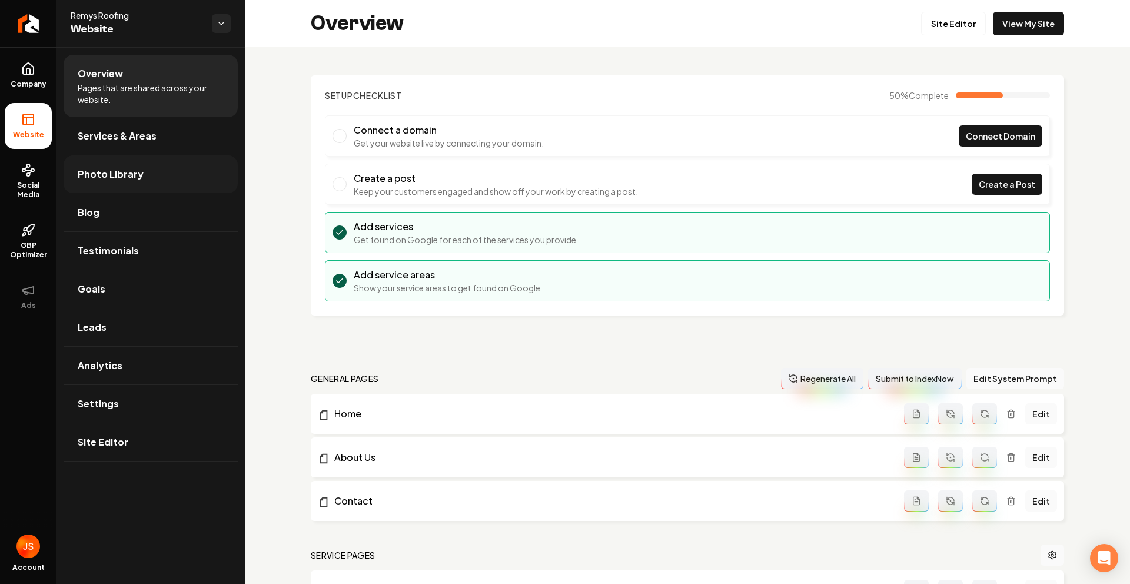
click at [184, 181] on link "Photo Library" at bounding box center [151, 174] width 174 height 38
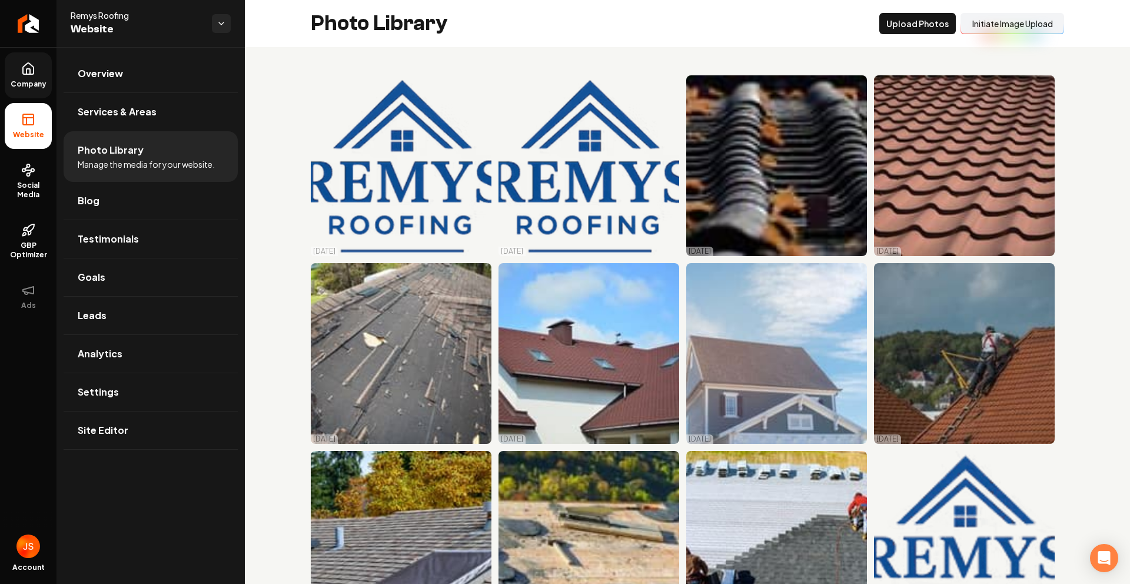
click at [24, 62] on icon at bounding box center [28, 69] width 14 height 14
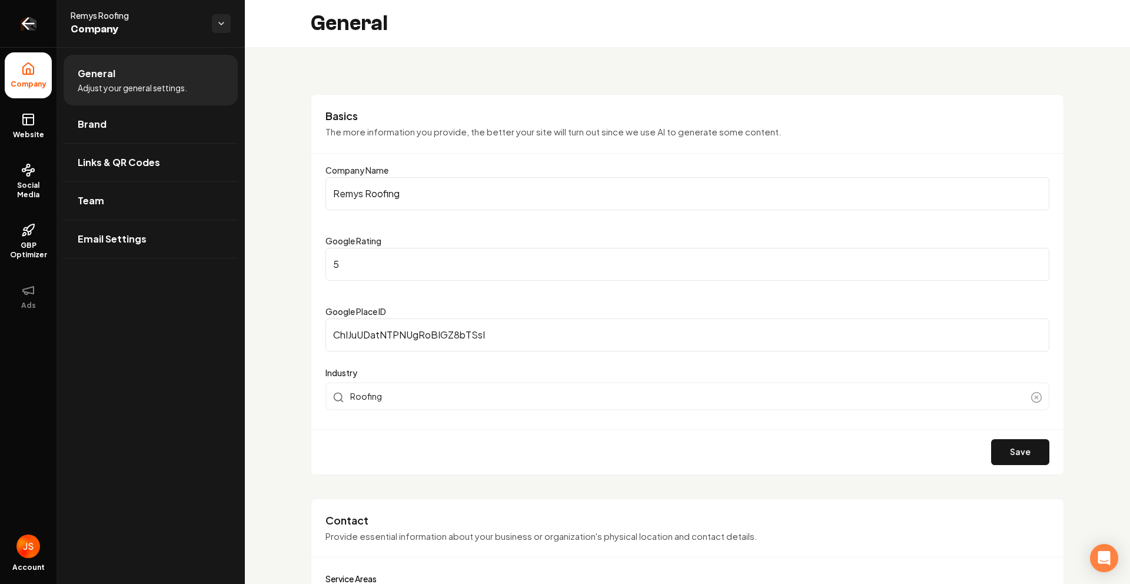
click at [25, 16] on link "Return to dashboard" at bounding box center [28, 23] width 56 height 47
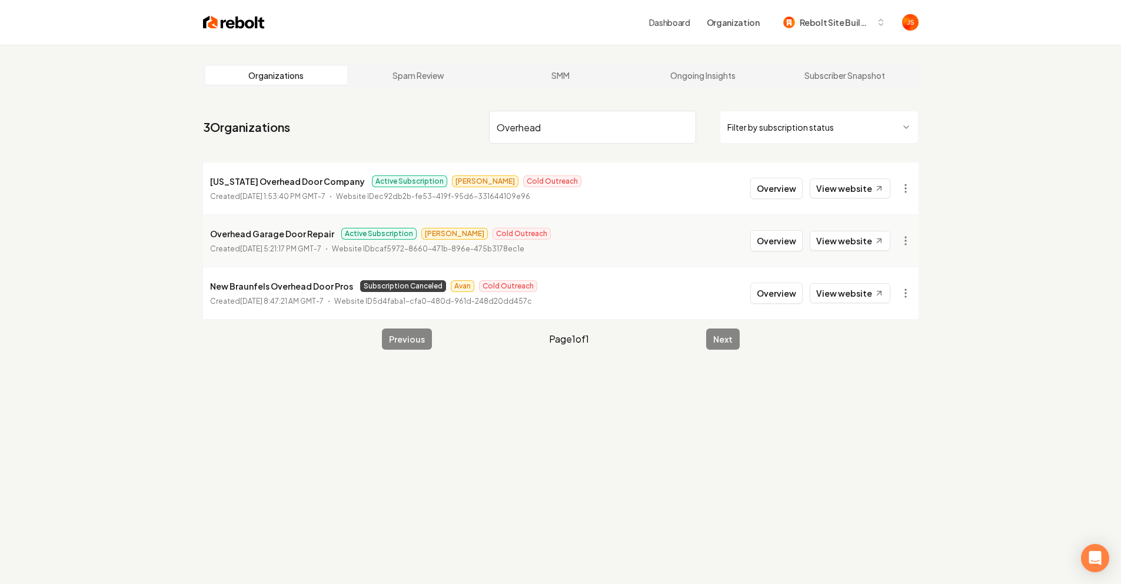
click at [692, 128] on input "Overhead" at bounding box center [592, 127] width 207 height 33
click at [687, 125] on input "Overhead" at bounding box center [592, 127] width 207 height 33
click at [684, 125] on input "Overhead" at bounding box center [592, 127] width 207 height 33
click at [637, 126] on input "search" at bounding box center [592, 127] width 207 height 33
type input "1"
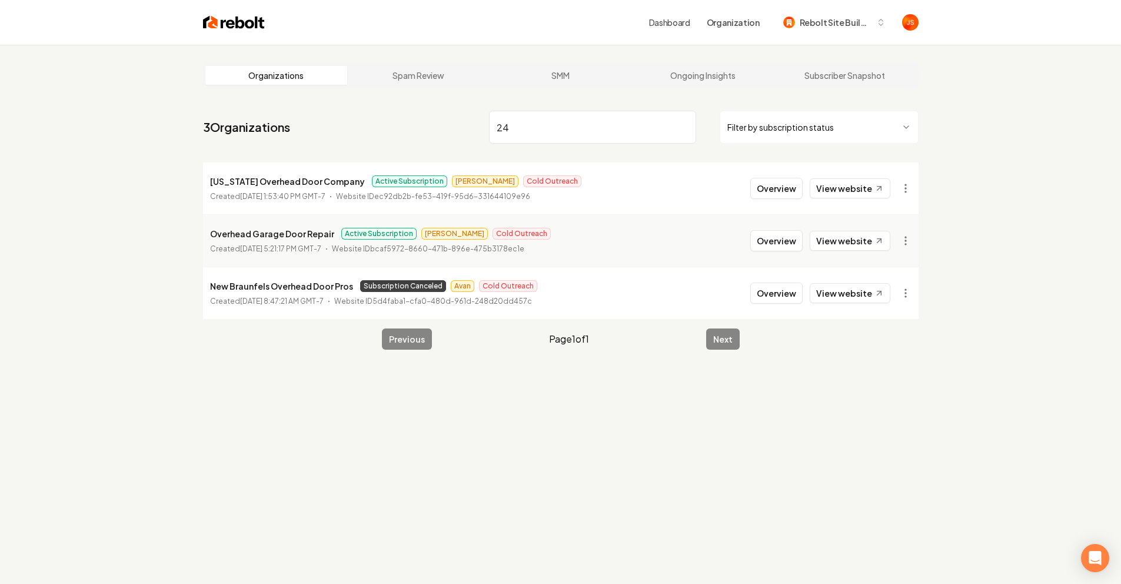
click at [758, 128] on html "Dashboard Organization Rebolt Site Builder Organizations Spam Review SMM Ongoin…" at bounding box center [560, 292] width 1121 height 584
click at [731, 135] on html "Dashboard Organization Rebolt Site Builder Organizations Spam Review SMM Ongoin…" at bounding box center [565, 292] width 1130 height 584
click at [584, 114] on html "Dashboard Organization Rebolt Site Builder Organizations Spam Review SMM Ongoin…" at bounding box center [560, 292] width 1121 height 584
click at [572, 121] on input "24" at bounding box center [592, 127] width 207 height 33
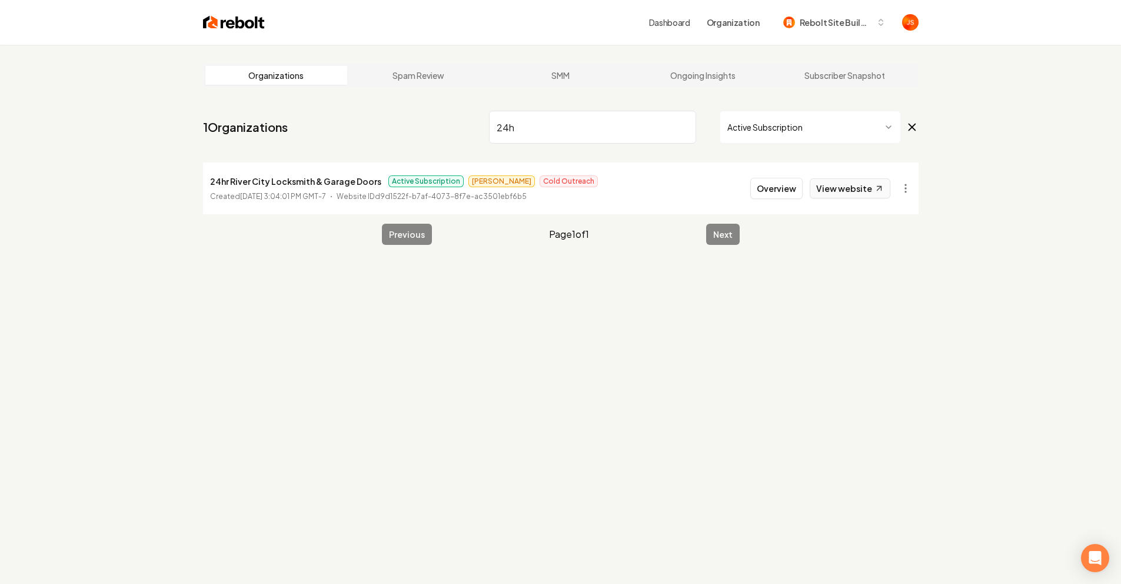
type input "24h"
click at [834, 190] on link "View website" at bounding box center [849, 188] width 81 height 20
drag, startPoint x: 838, startPoint y: 174, endPoint x: 843, endPoint y: 181, distance: 8.5
click at [839, 175] on li "24hr River City Locksmith & Garage Doors Active Subscription James Cold Outreac…" at bounding box center [560, 188] width 715 height 52
click at [845, 186] on link "View website" at bounding box center [849, 188] width 81 height 20
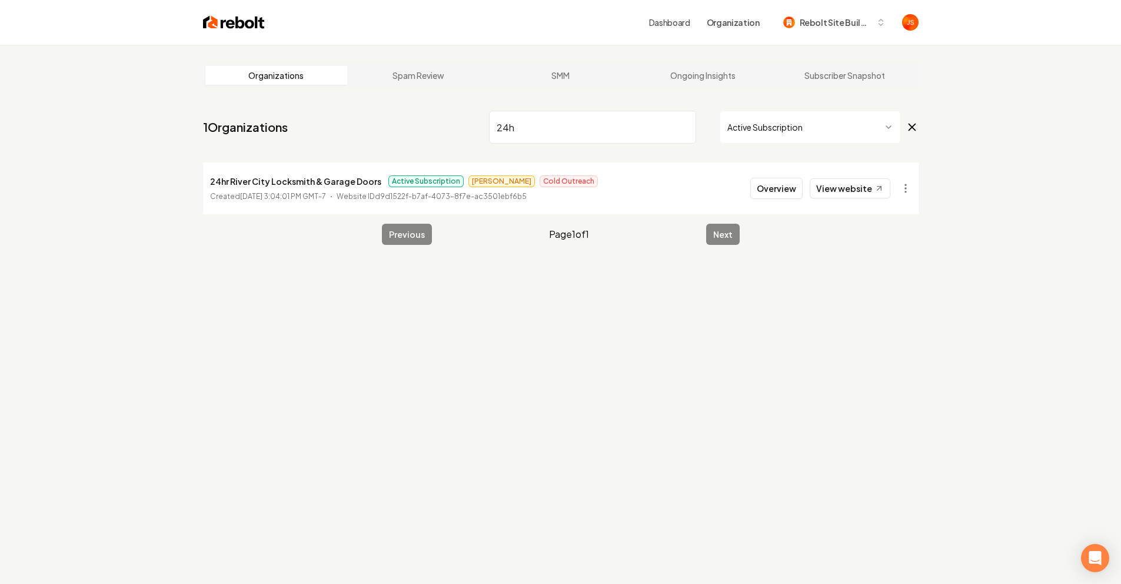
click at [694, 128] on div "24h Active Subscription" at bounding box center [703, 127] width 429 height 33
click at [687, 125] on input "24h" at bounding box center [592, 127] width 207 height 33
click at [686, 124] on input "24h" at bounding box center [592, 127] width 207 height 33
click at [684, 122] on input "24h" at bounding box center [592, 127] width 207 height 33
click at [683, 125] on input "24h" at bounding box center [592, 127] width 207 height 33
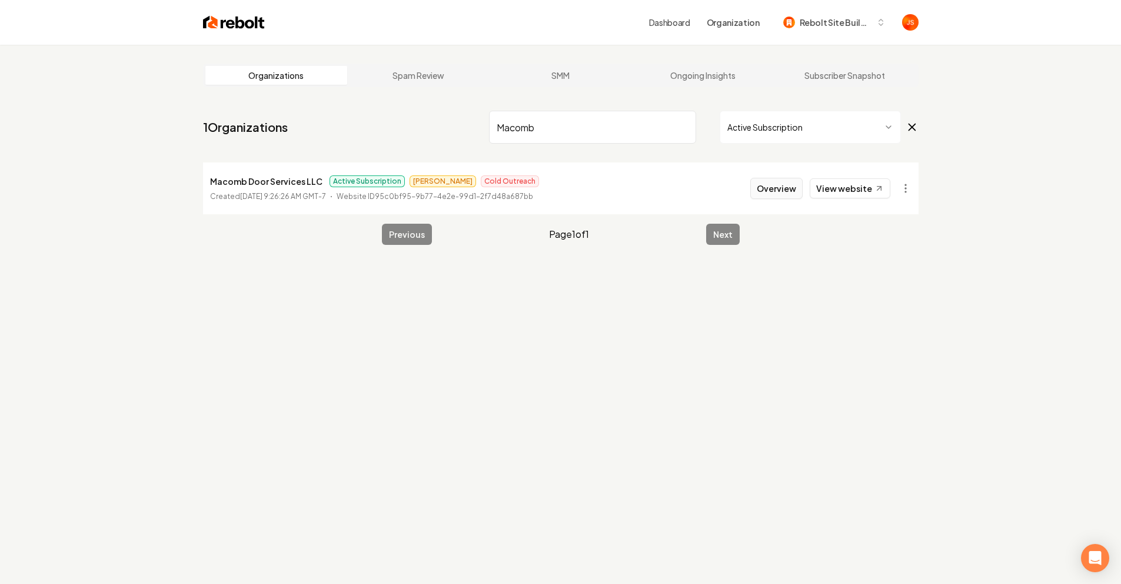
type input "Macomb"
click at [786, 189] on button "Overview" at bounding box center [776, 188] width 52 height 21
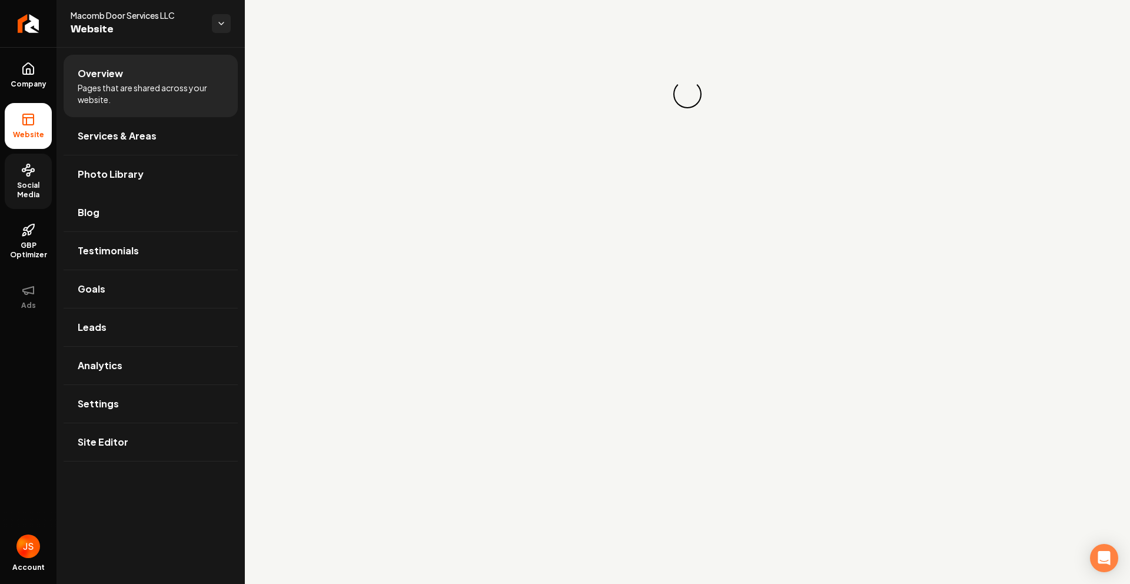
click at [46, 184] on span "Social Media" at bounding box center [28, 190] width 47 height 19
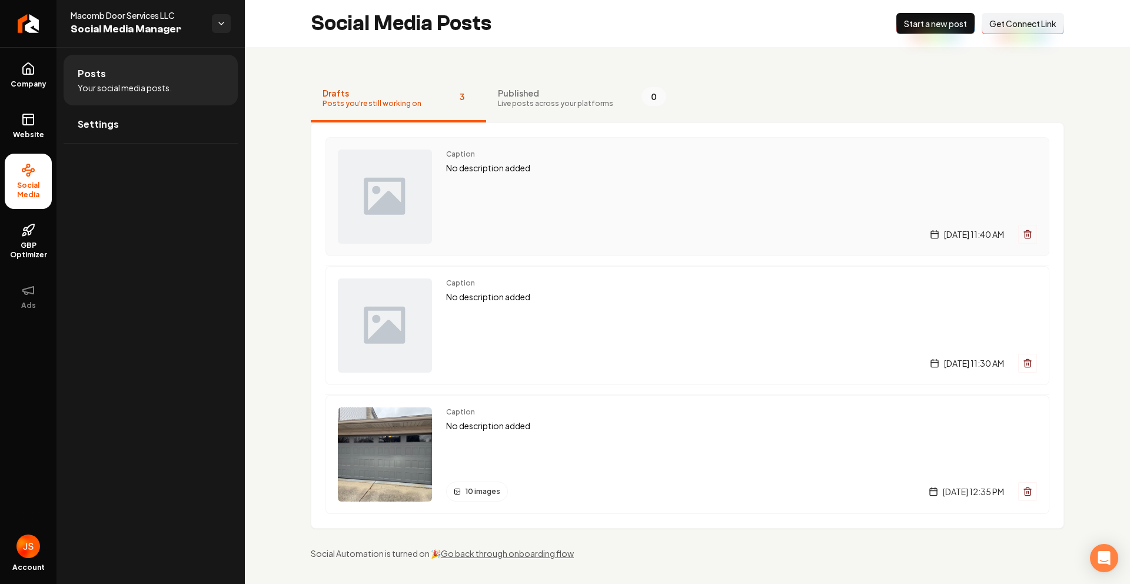
click at [515, 172] on p "No description added" at bounding box center [741, 168] width 591 height 14
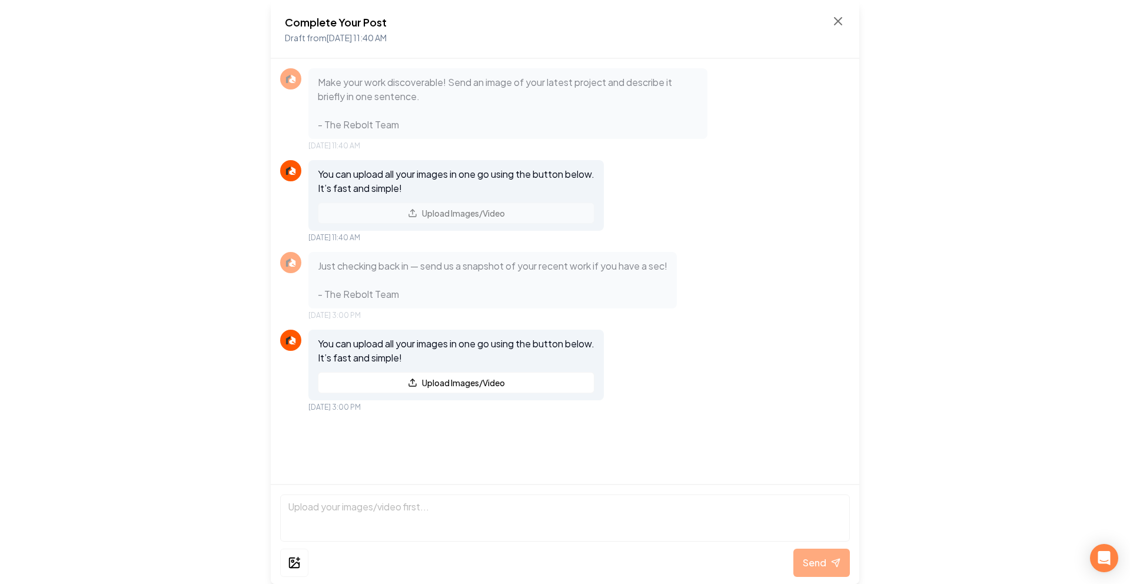
click at [847, 22] on div "Complete Your Post Draft from Oct 1, 2025 11:40 AM" at bounding box center [565, 29] width 588 height 59
click at [831, 18] on icon at bounding box center [838, 21] width 14 height 14
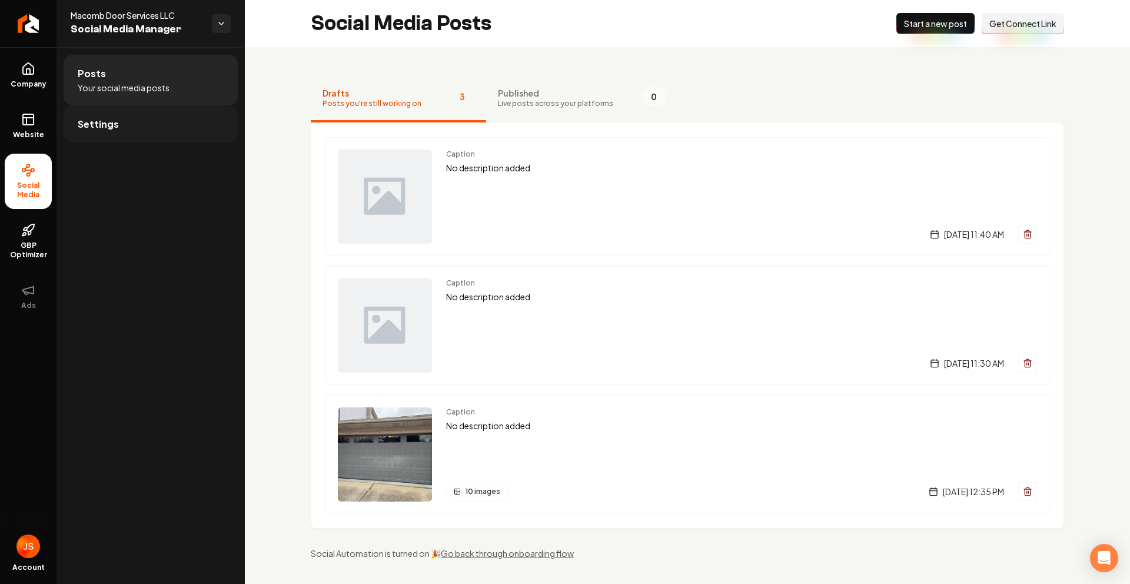
click at [136, 125] on link "Settings" at bounding box center [151, 124] width 174 height 38
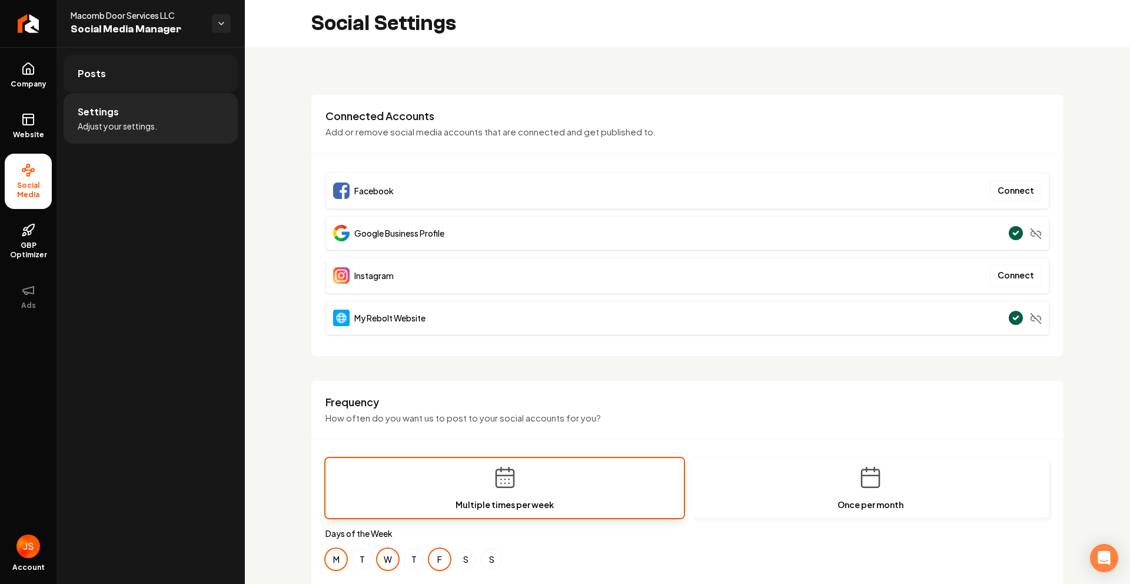
click at [142, 79] on link "Posts" at bounding box center [151, 74] width 174 height 38
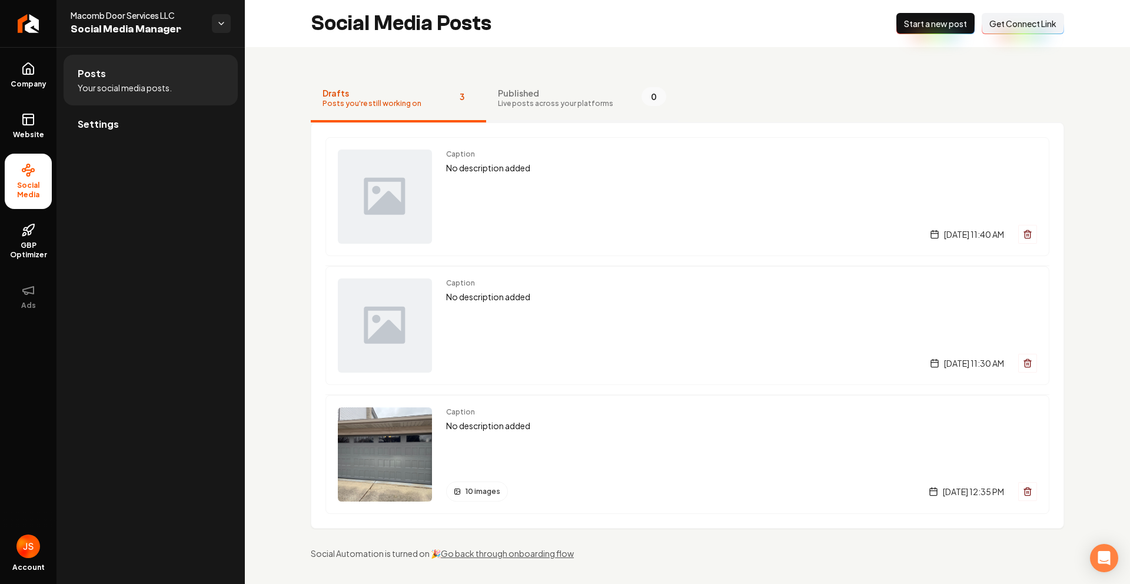
click at [524, 97] on span "Published" at bounding box center [555, 93] width 115 height 12
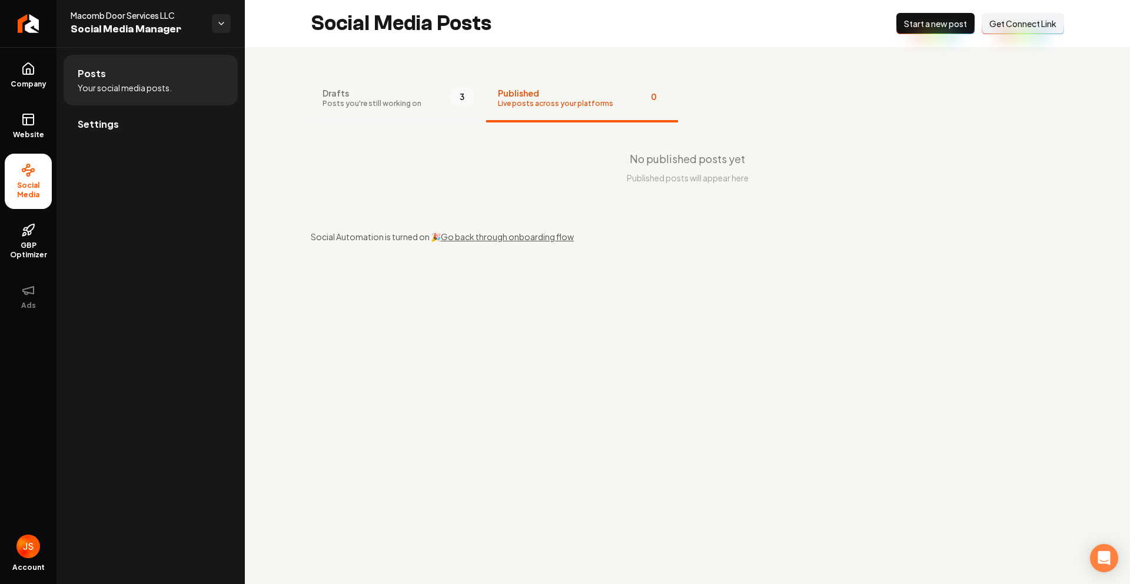
click at [378, 94] on span "Drafts" at bounding box center [371, 93] width 99 height 12
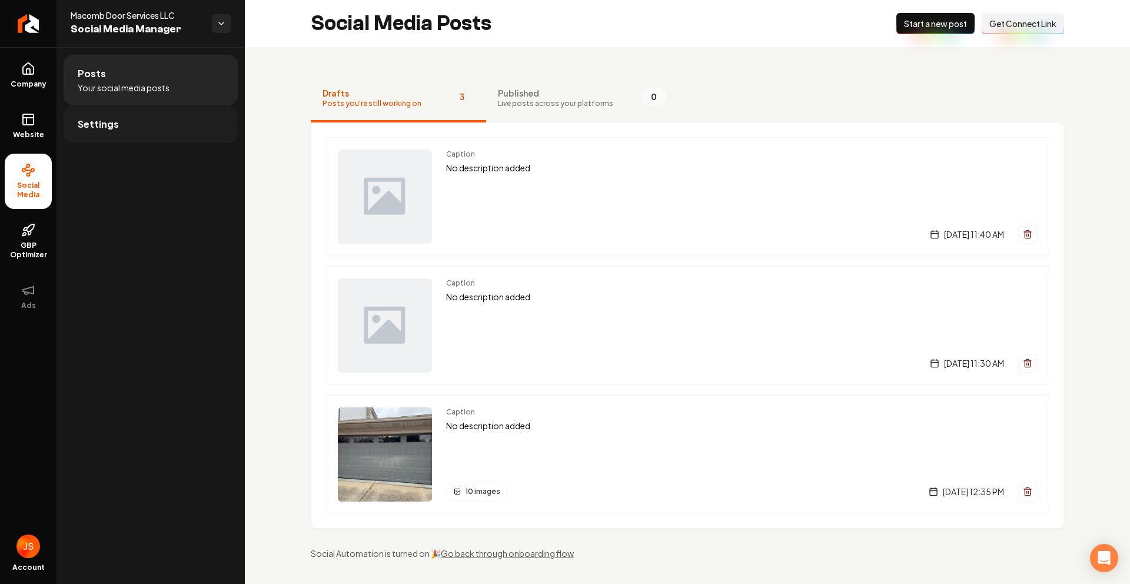
click at [148, 129] on link "Settings" at bounding box center [151, 124] width 174 height 38
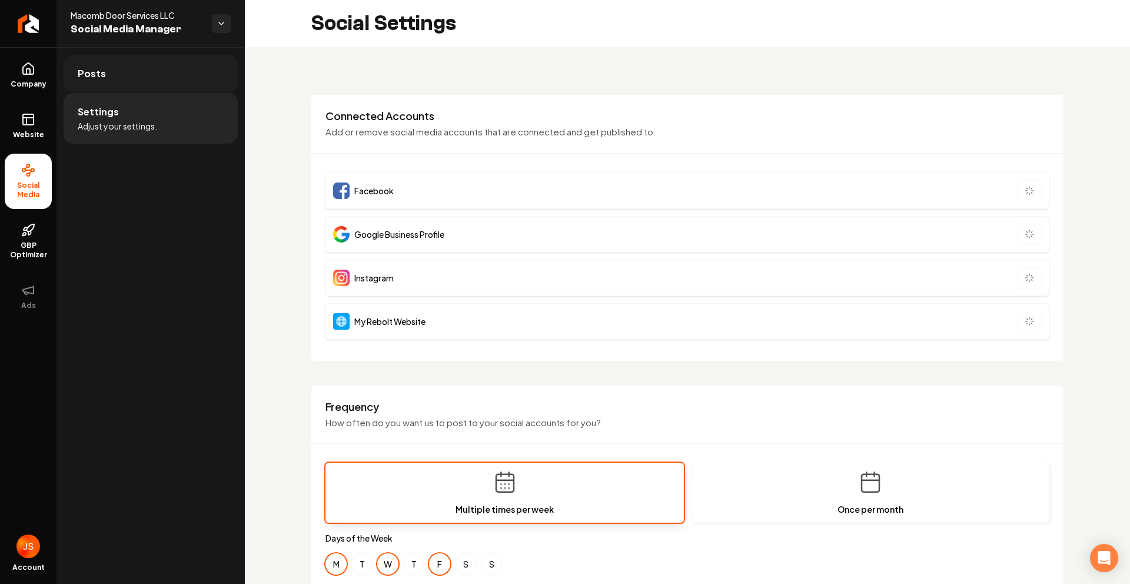
click at [160, 89] on link "Posts" at bounding box center [151, 74] width 174 height 38
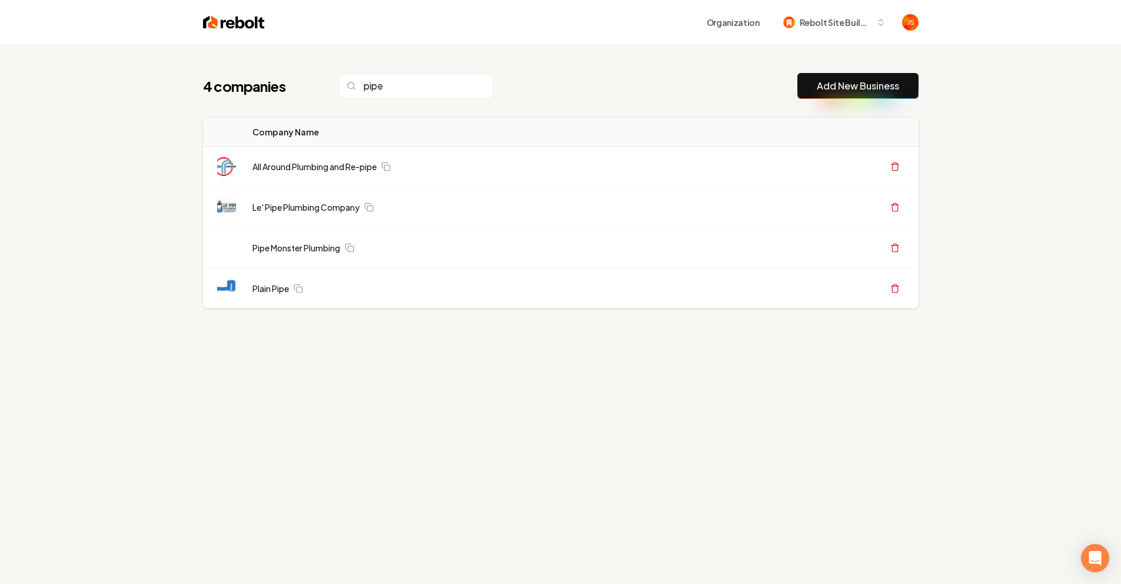
type input "pipe"
drag, startPoint x: 446, startPoint y: 75, endPoint x: 450, endPoint y: 81, distance: 7.2
click at [447, 76] on input "pipe" at bounding box center [415, 86] width 153 height 25
click at [457, 88] on input "pipe" at bounding box center [415, 86] width 153 height 25
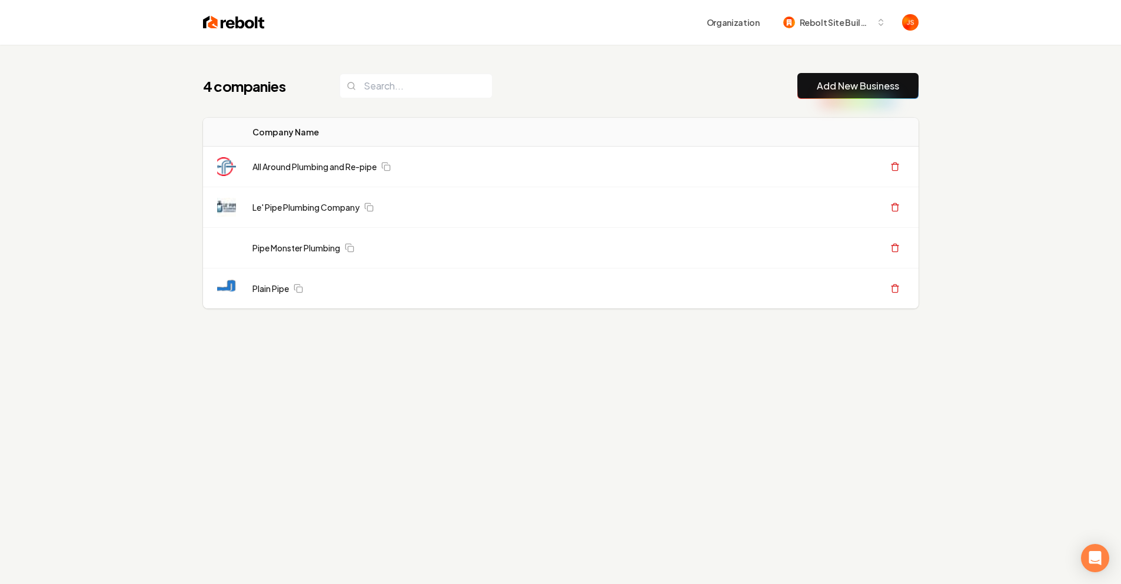
click at [749, 101] on div "4 companies Add New Business Logo Company Name Actions All Around Plumbing and …" at bounding box center [560, 214] width 753 height 339
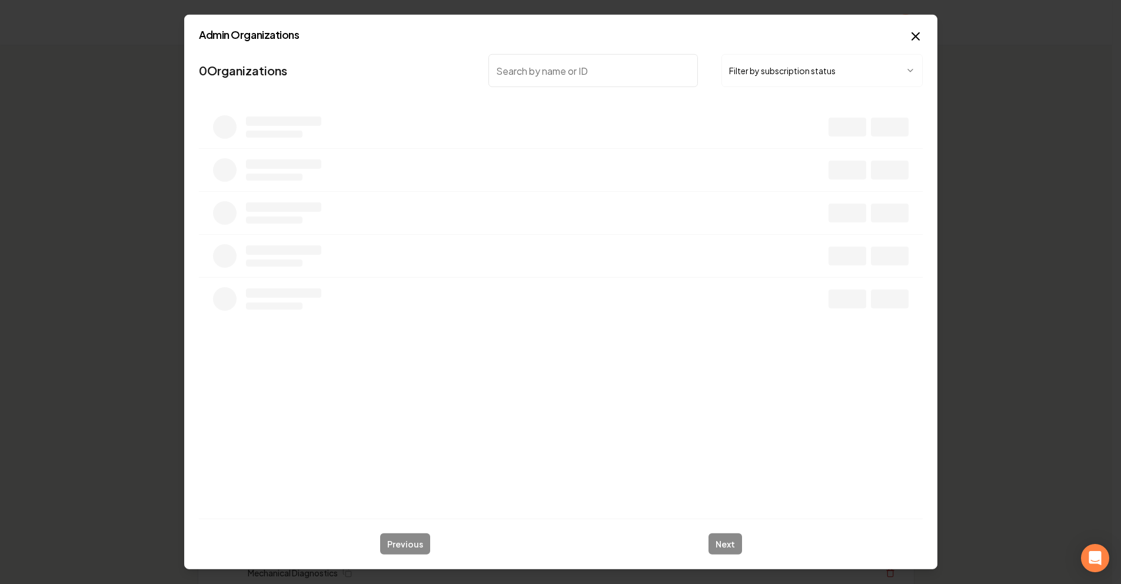
click at [787, 78] on button "Filter by subscription status" at bounding box center [821, 70] width 201 height 33
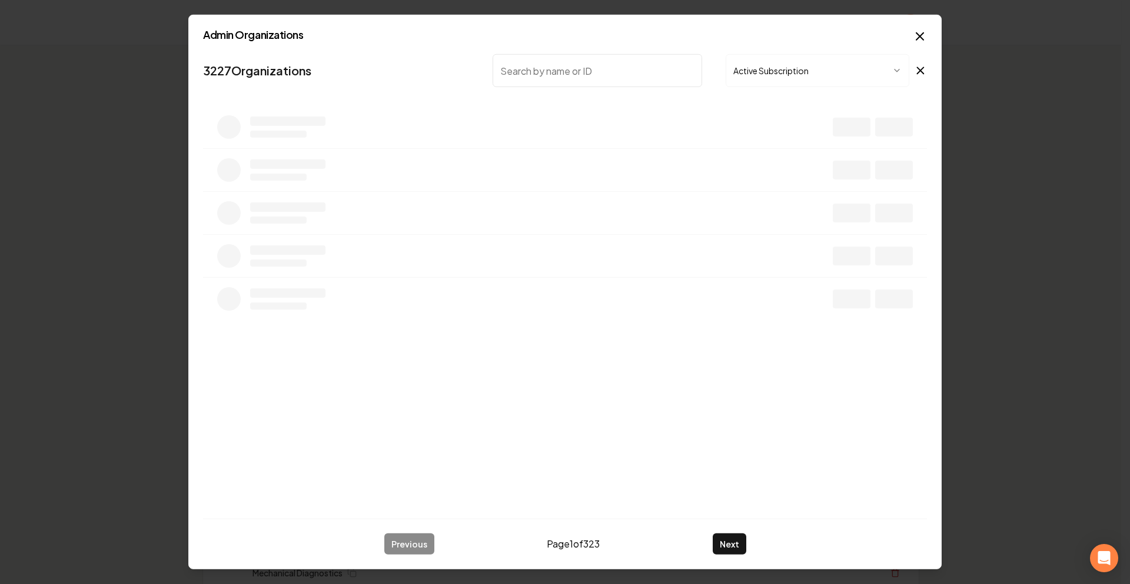
drag, startPoint x: 629, startPoint y: 92, endPoint x: 615, endPoint y: 81, distance: 18.8
click at [629, 92] on nav "3227 Organizations Active Subscription" at bounding box center [565, 75] width 724 height 52
click at [615, 81] on input "search" at bounding box center [596, 70] width 209 height 33
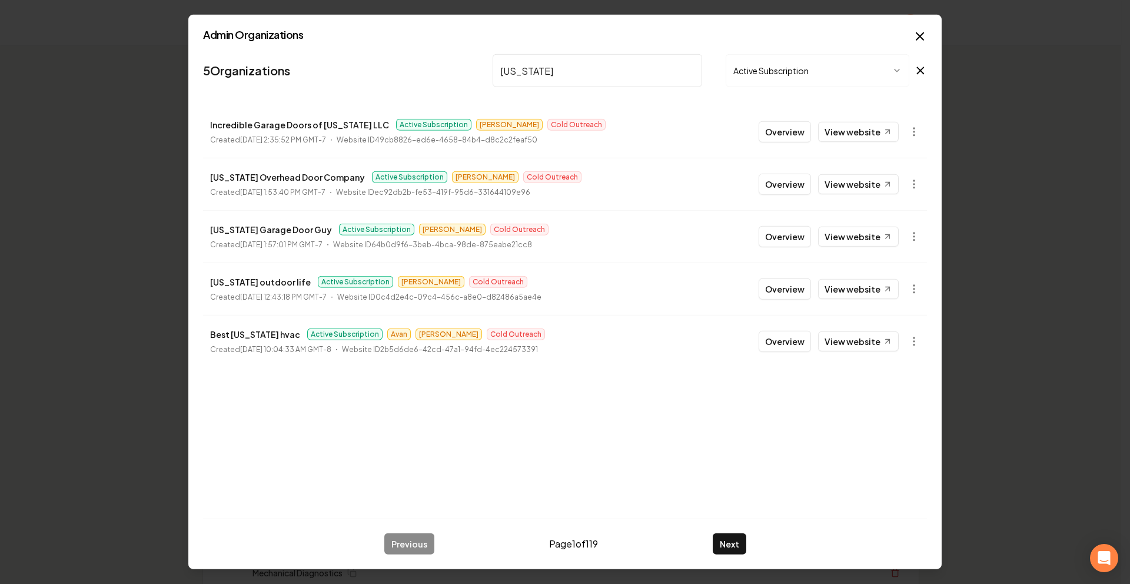
type input "[US_STATE]"
click at [687, 72] on input "[US_STATE]" at bounding box center [596, 70] width 209 height 33
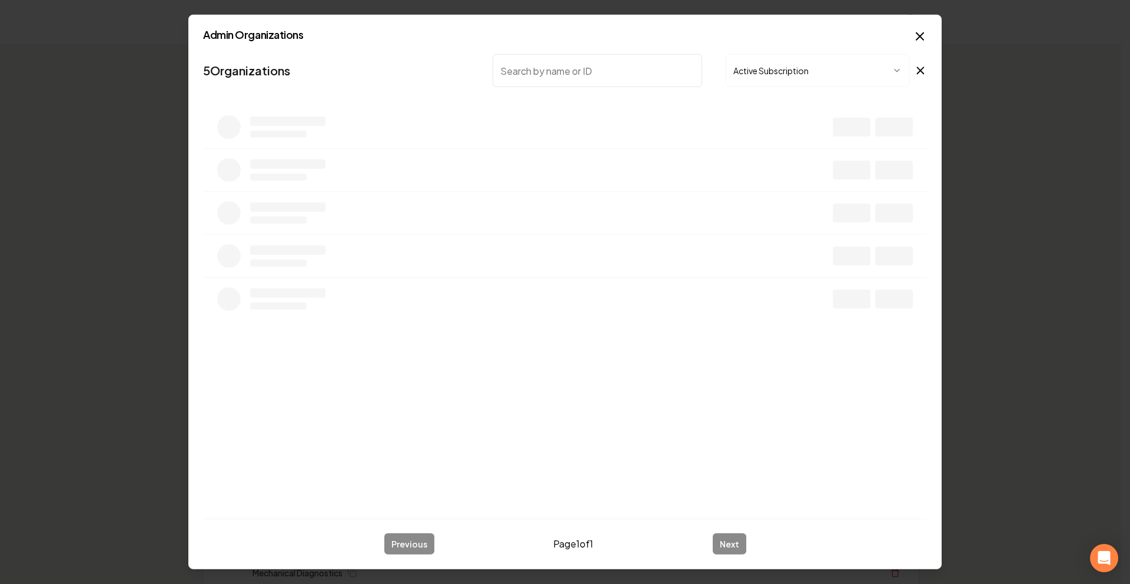
click at [602, 76] on input "search" at bounding box center [596, 70] width 209 height 33
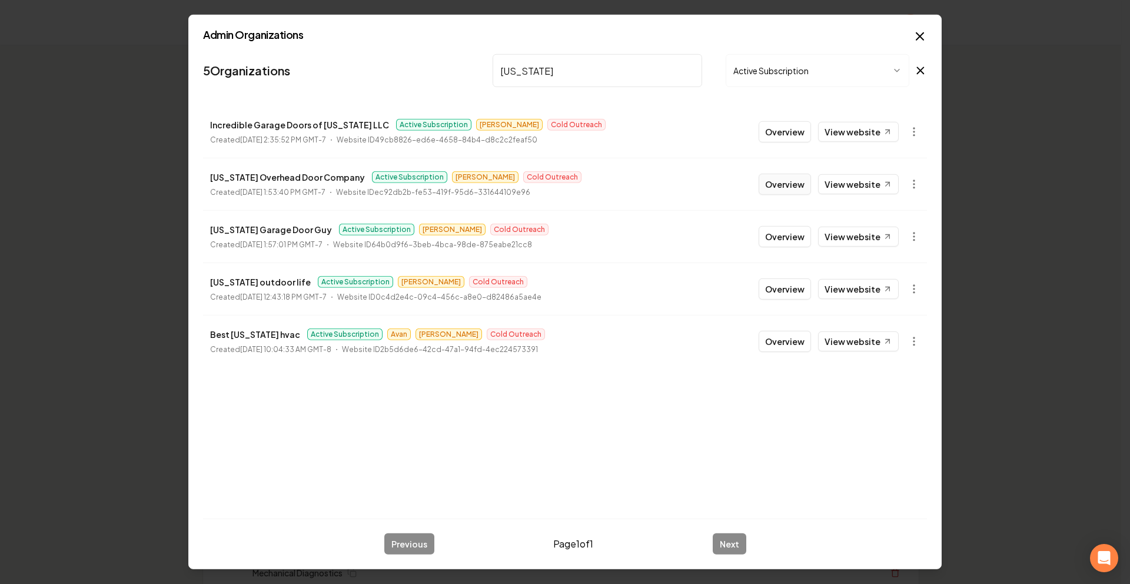
type input "[US_STATE]"
click at [779, 184] on button "Overview" at bounding box center [784, 184] width 52 height 21
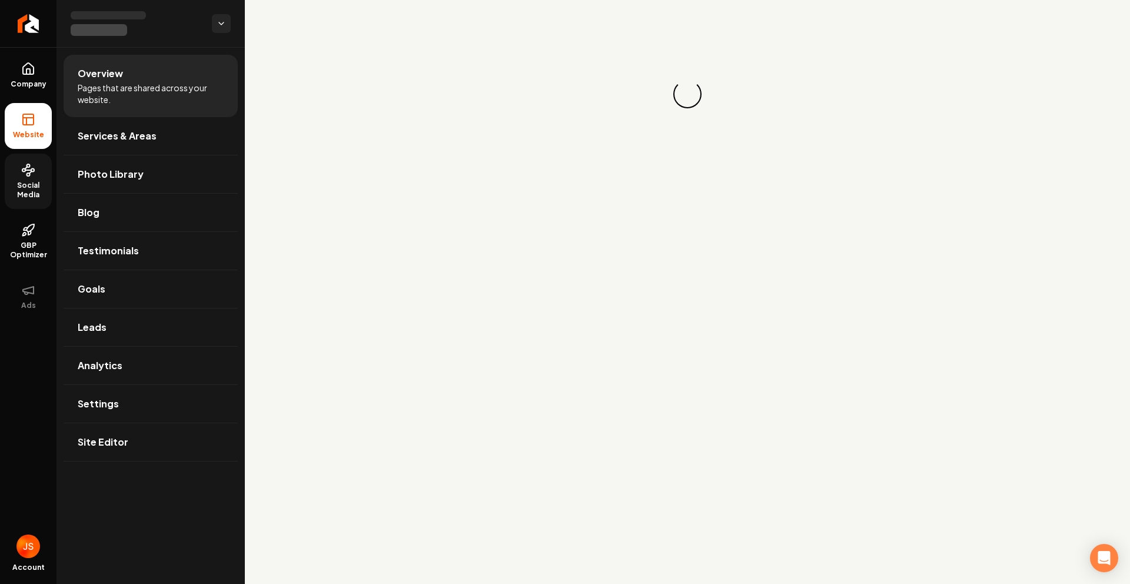
click at [31, 169] on circle at bounding box center [32, 170] width 3 height 3
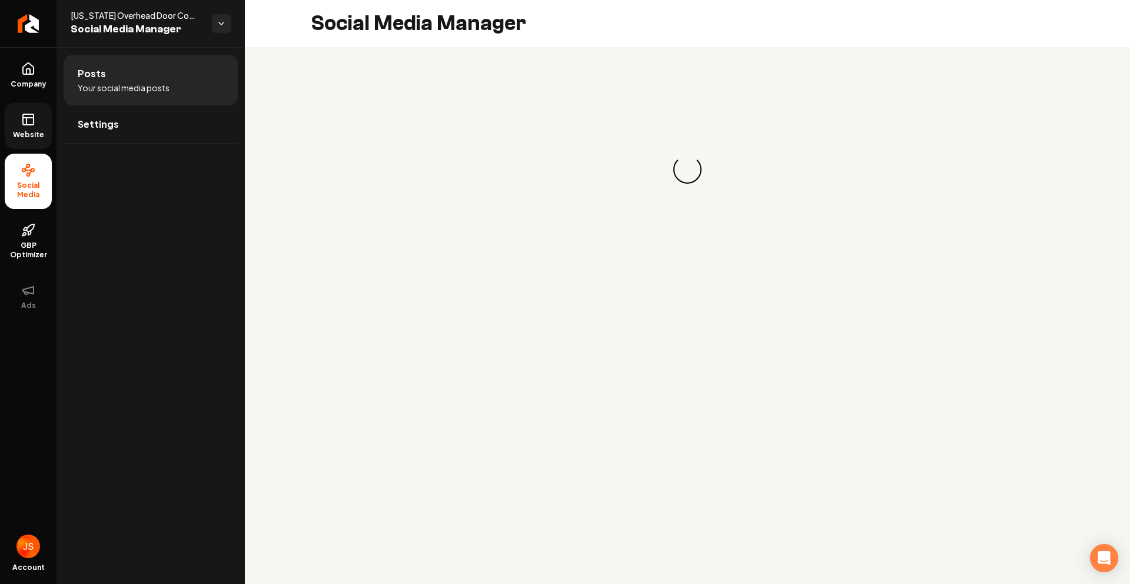
click at [29, 114] on rect at bounding box center [28, 119] width 11 height 11
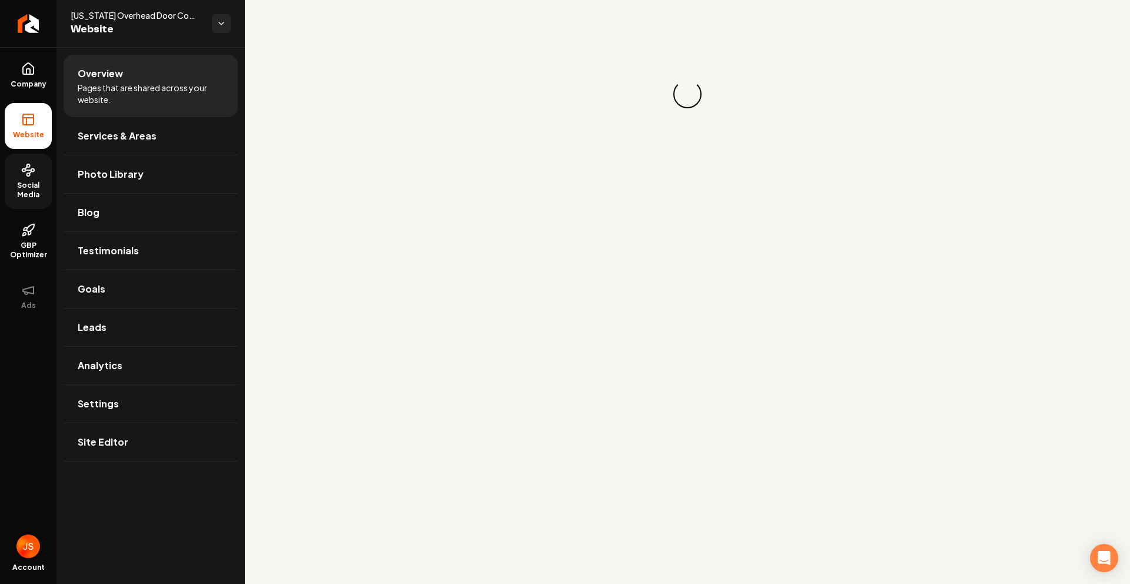
click at [19, 187] on span "Social Media" at bounding box center [28, 190] width 47 height 19
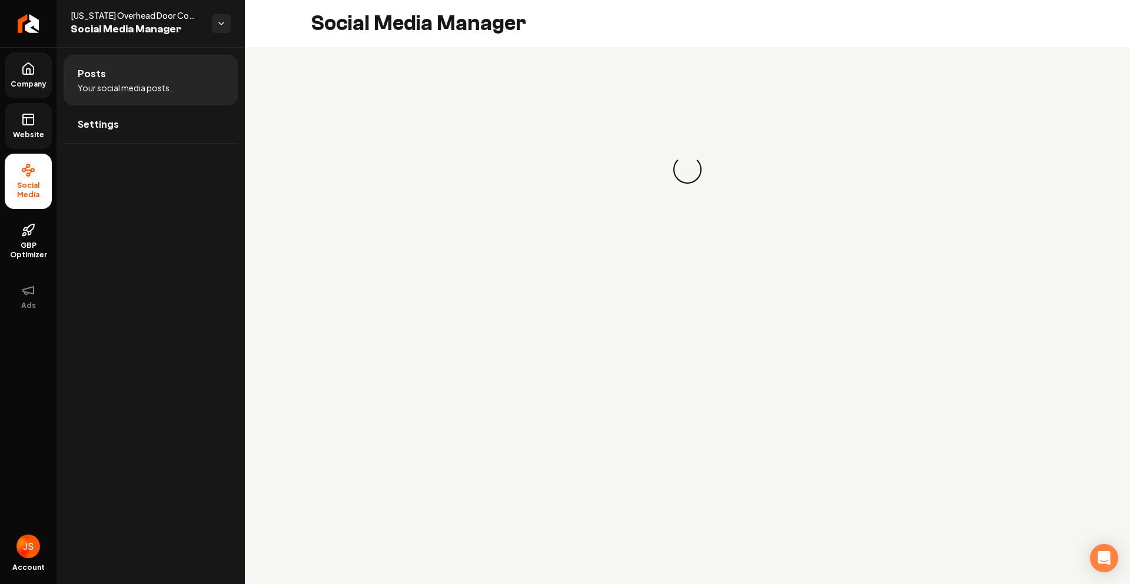
click at [25, 86] on span "Company" at bounding box center [28, 83] width 45 height 9
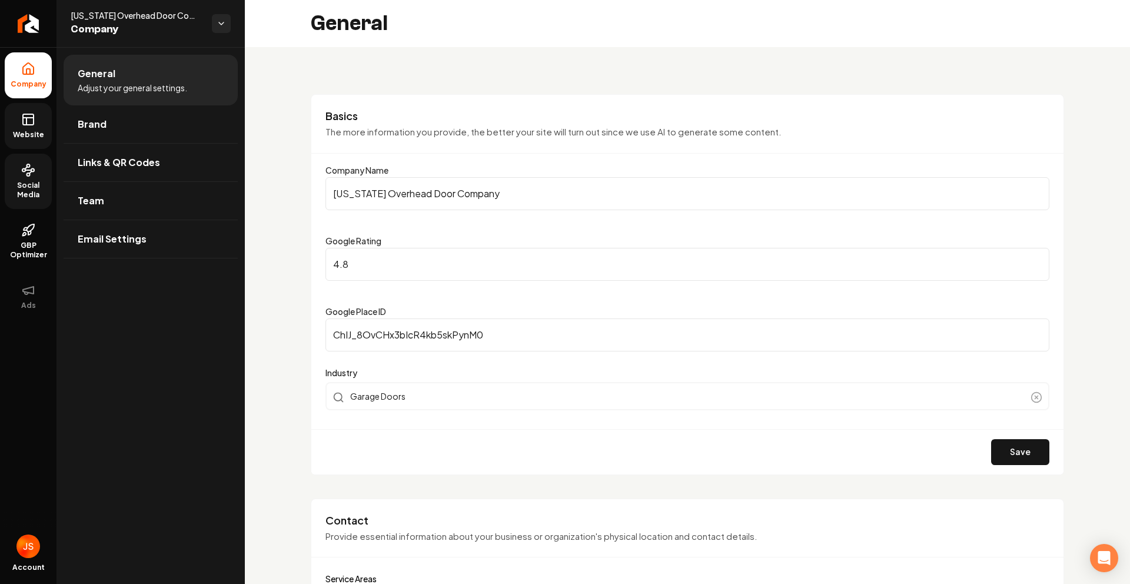
click at [12, 139] on link "Website" at bounding box center [28, 126] width 47 height 46
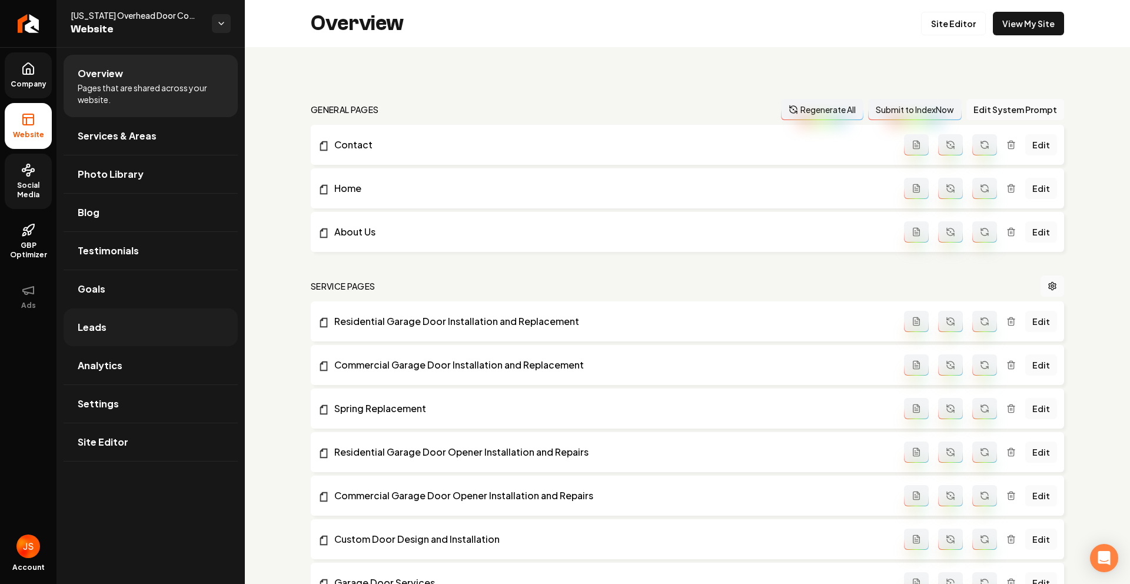
click at [98, 330] on span "Leads" at bounding box center [92, 327] width 29 height 14
